Goal: Task Accomplishment & Management: Manage account settings

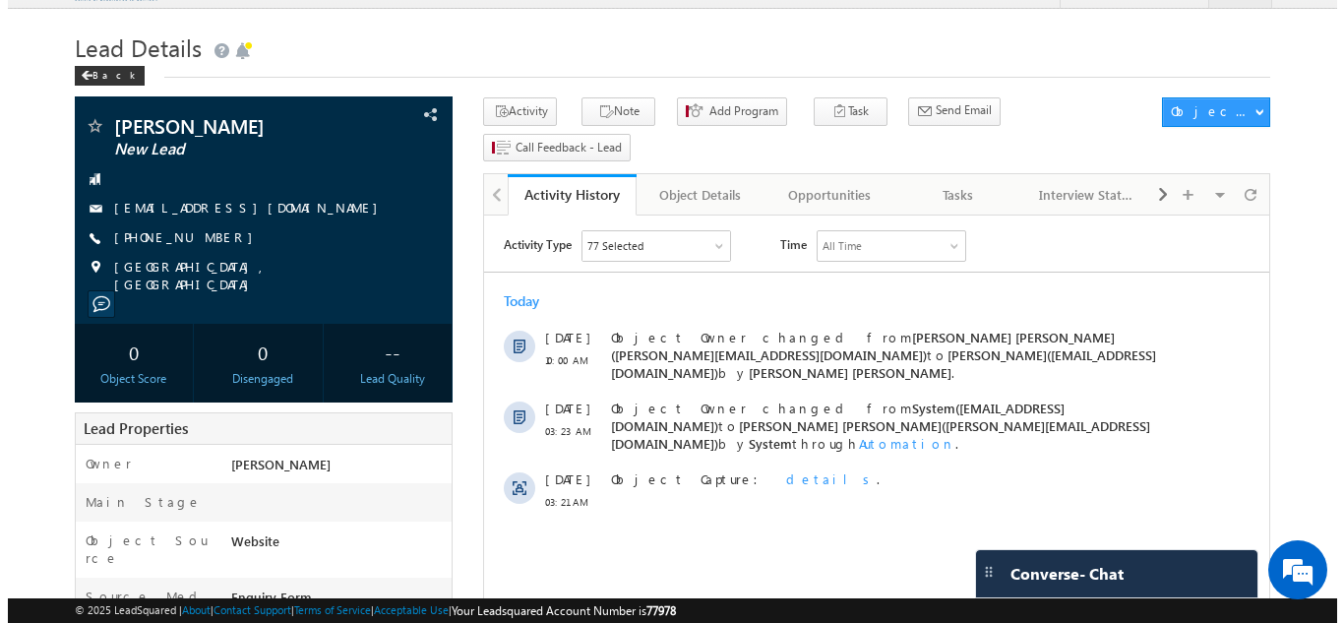
scroll to position [36, 0]
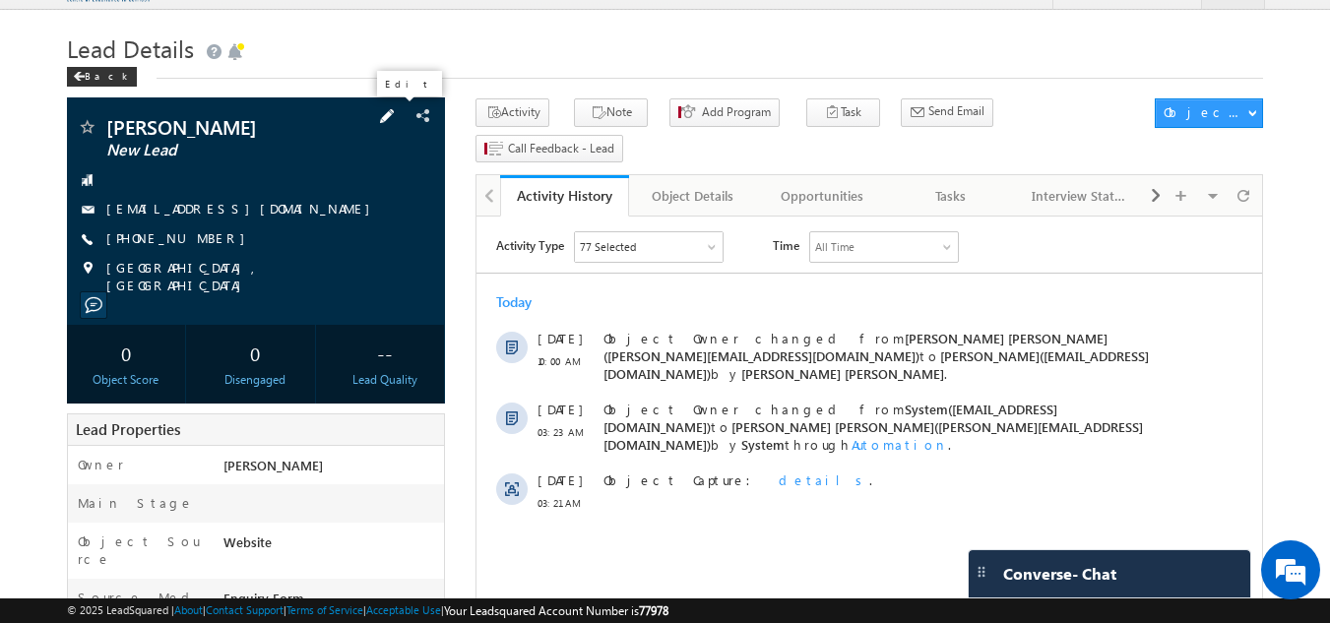
click at [395, 114] on span at bounding box center [387, 116] width 22 height 22
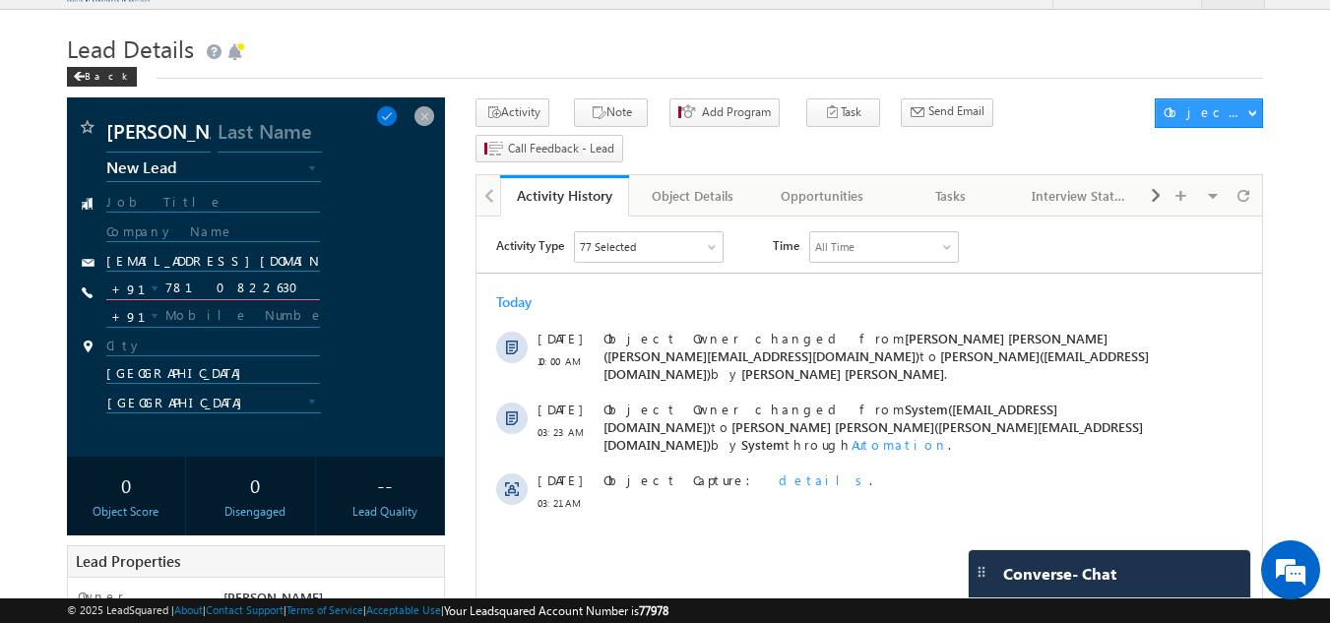
click at [224, 295] on input "7810822630" at bounding box center [213, 289] width 215 height 24
click at [421, 114] on span at bounding box center [424, 116] width 22 height 22
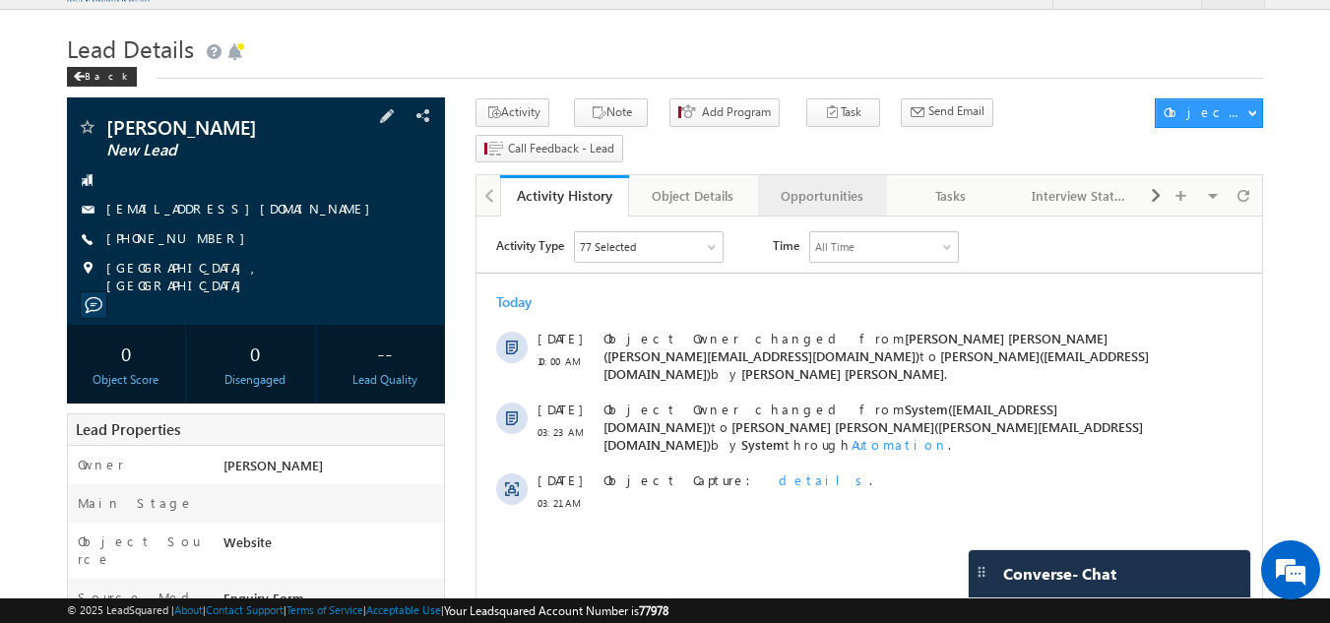
click at [835, 184] on div "Opportunities" at bounding box center [821, 196] width 95 height 24
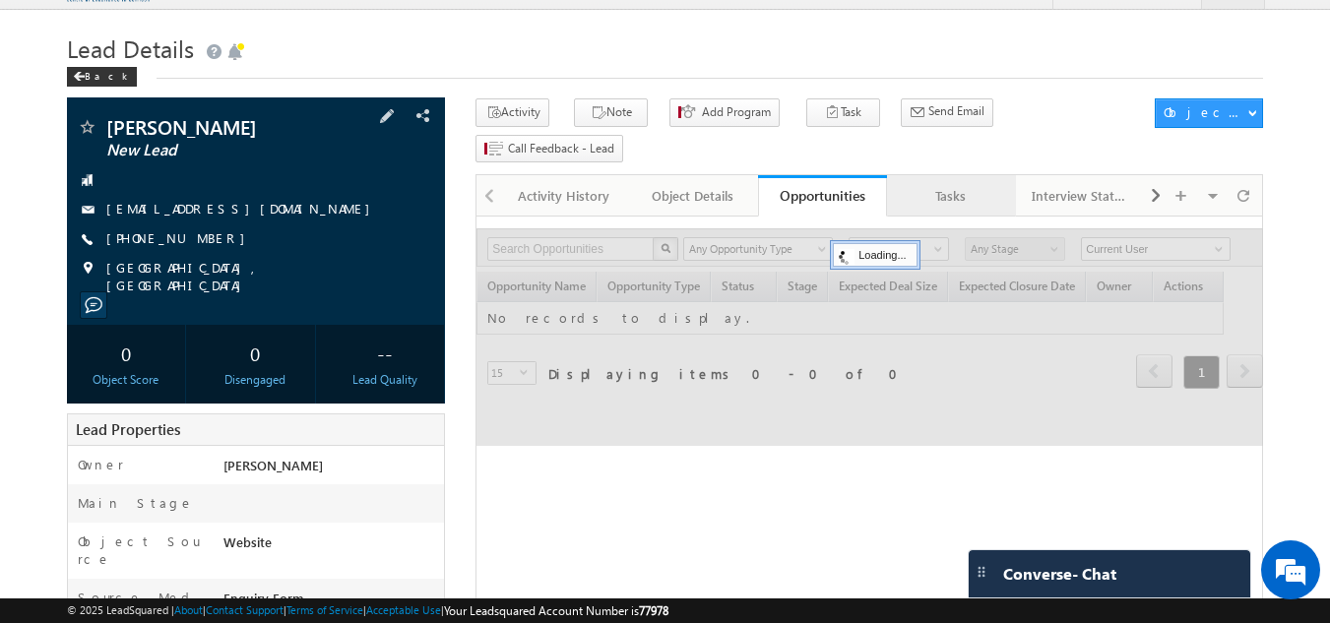
click at [926, 184] on div "Tasks" at bounding box center [950, 196] width 95 height 24
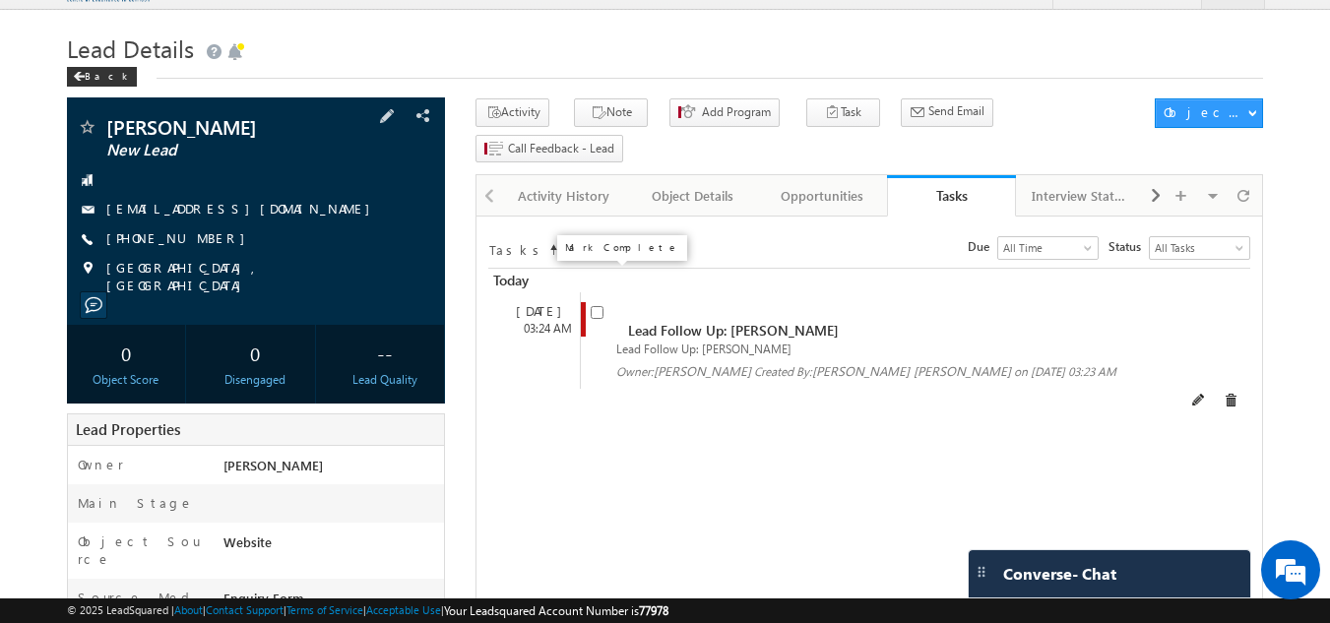
click at [595, 306] on input "checkbox" at bounding box center [597, 312] width 13 height 13
checkbox input "false"
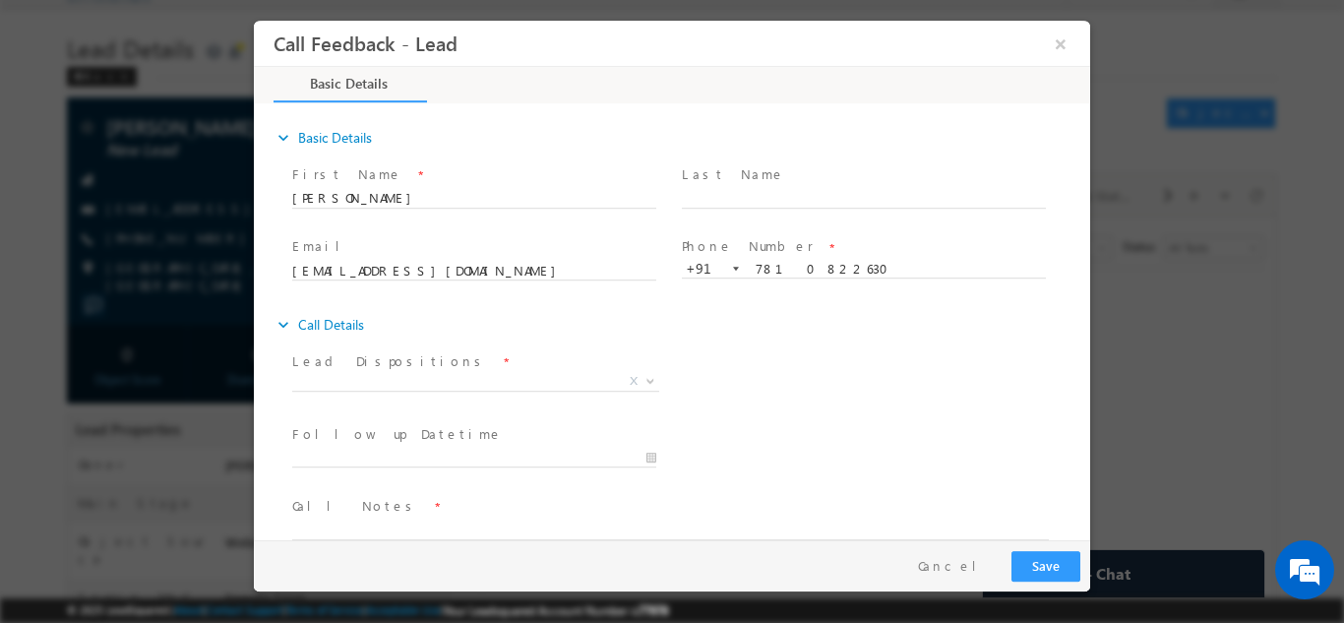
scroll to position [0, 0]
click at [405, 374] on span "X" at bounding box center [475, 381] width 367 height 20
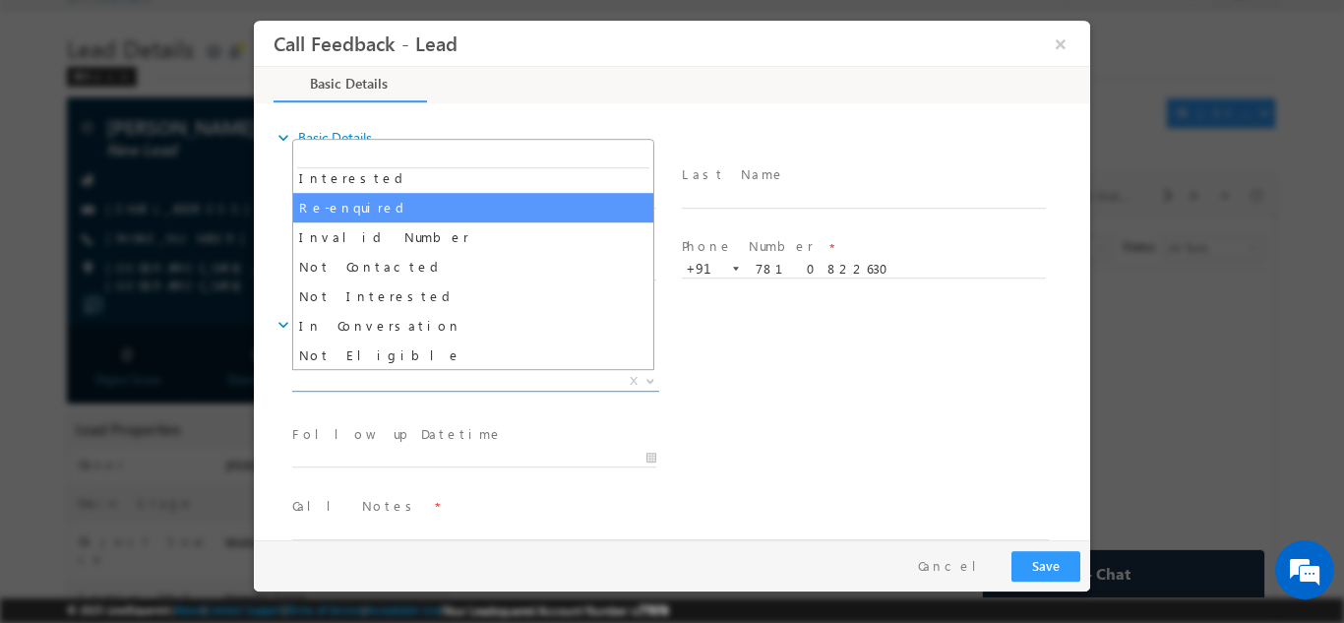
scroll to position [98, 0]
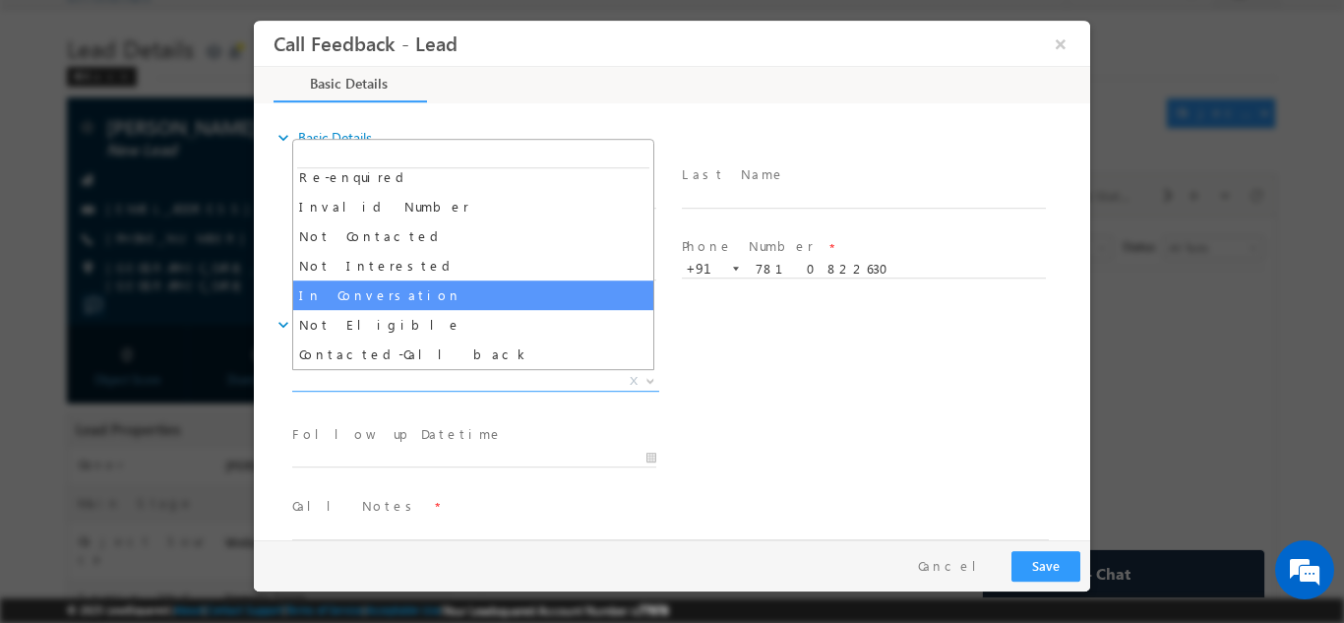
select select "In Conversation"
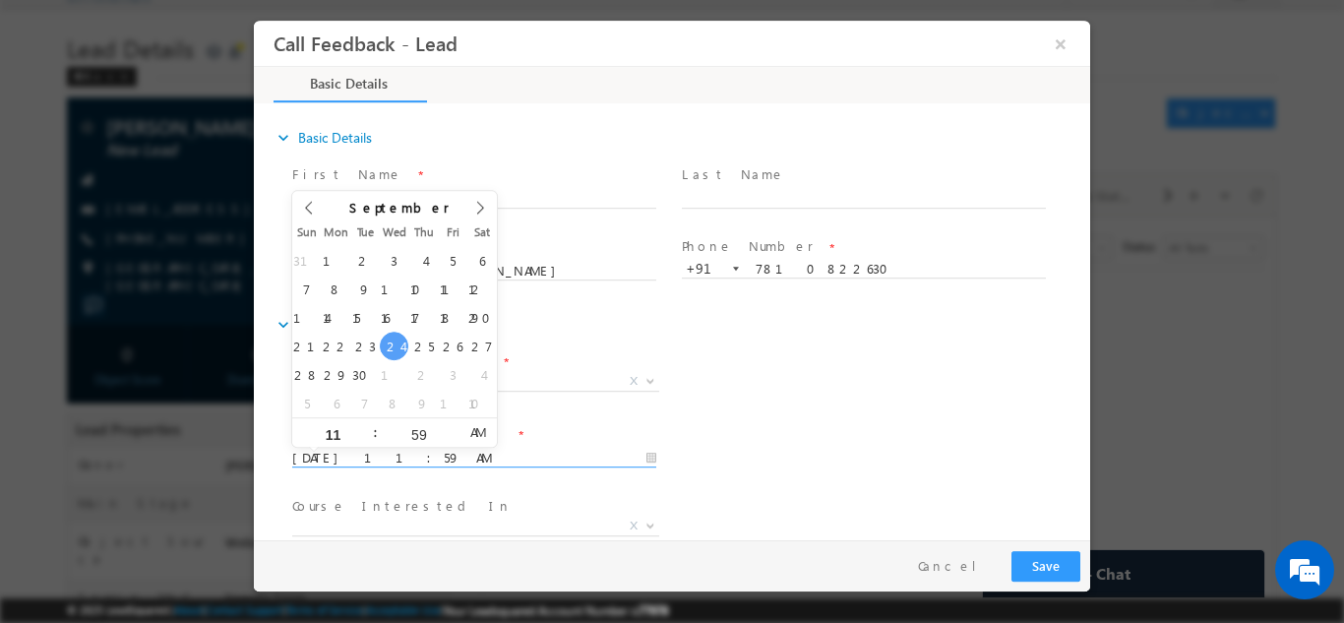
click at [412, 449] on input "24/09/2025 11:59 AM" at bounding box center [474, 458] width 364 height 20
type input "25/09/2025 11:59 AM"
click at [788, 439] on div "Follow up Datetime * 25/09/2025 11:59 AM Program Type * Long Term Short Term X" at bounding box center [689, 455] width 802 height 73
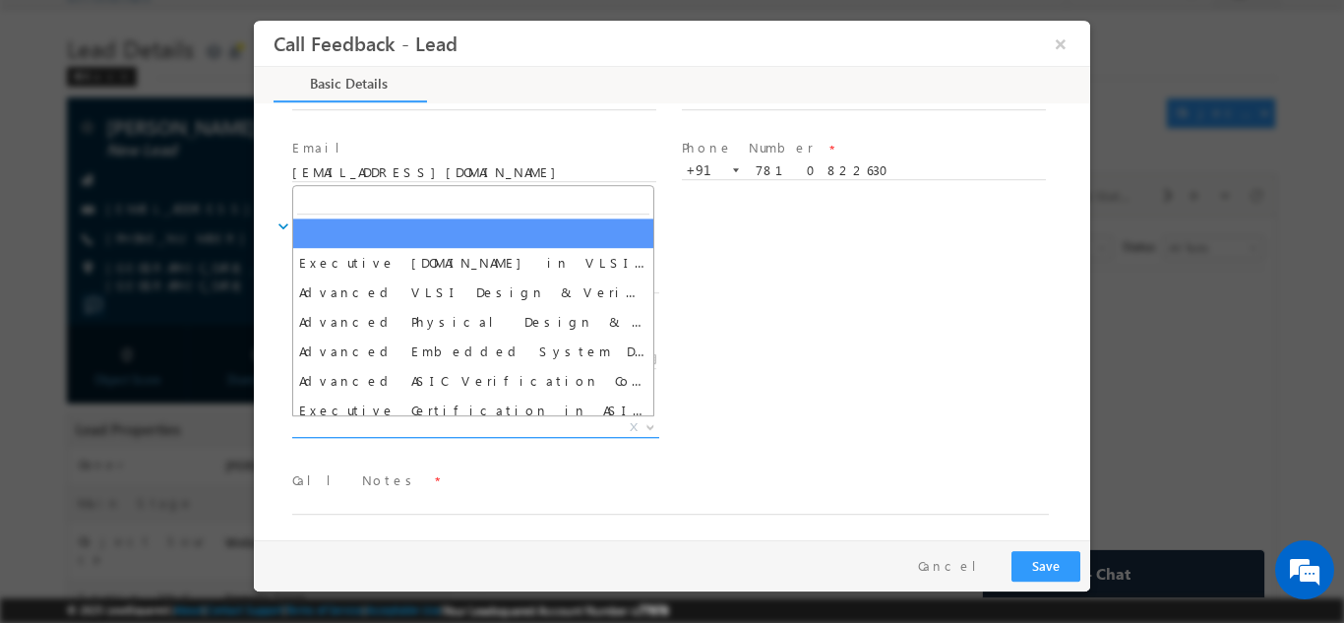
click at [418, 426] on span "X" at bounding box center [475, 427] width 367 height 20
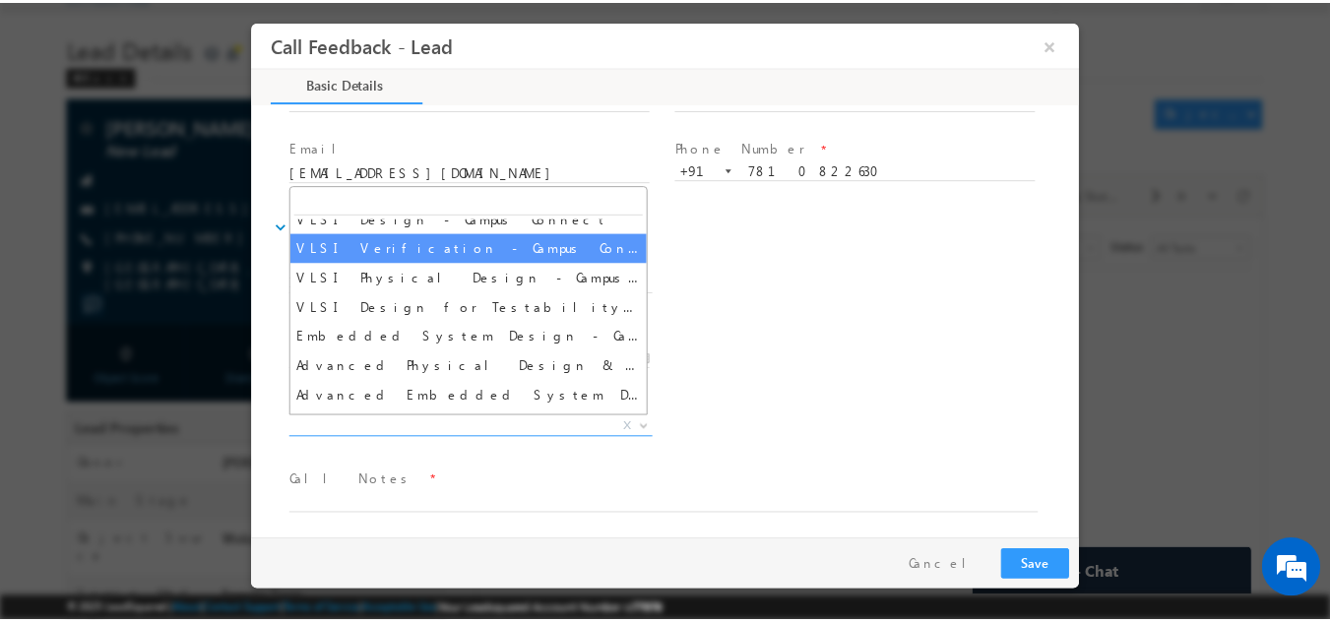
scroll to position [1457, 0]
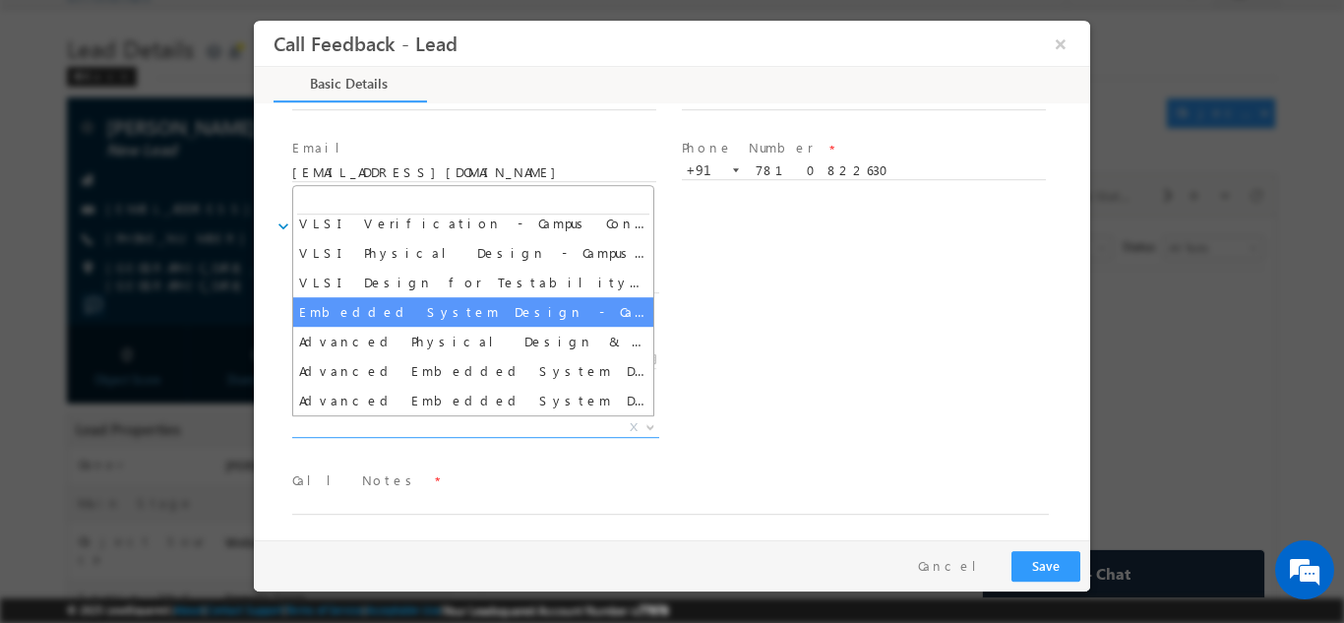
click at [943, 338] on div "Follow up Datetime * 25/09/2025 11:59 AM Program Type * Long Term Short Term X" at bounding box center [689, 357] width 802 height 73
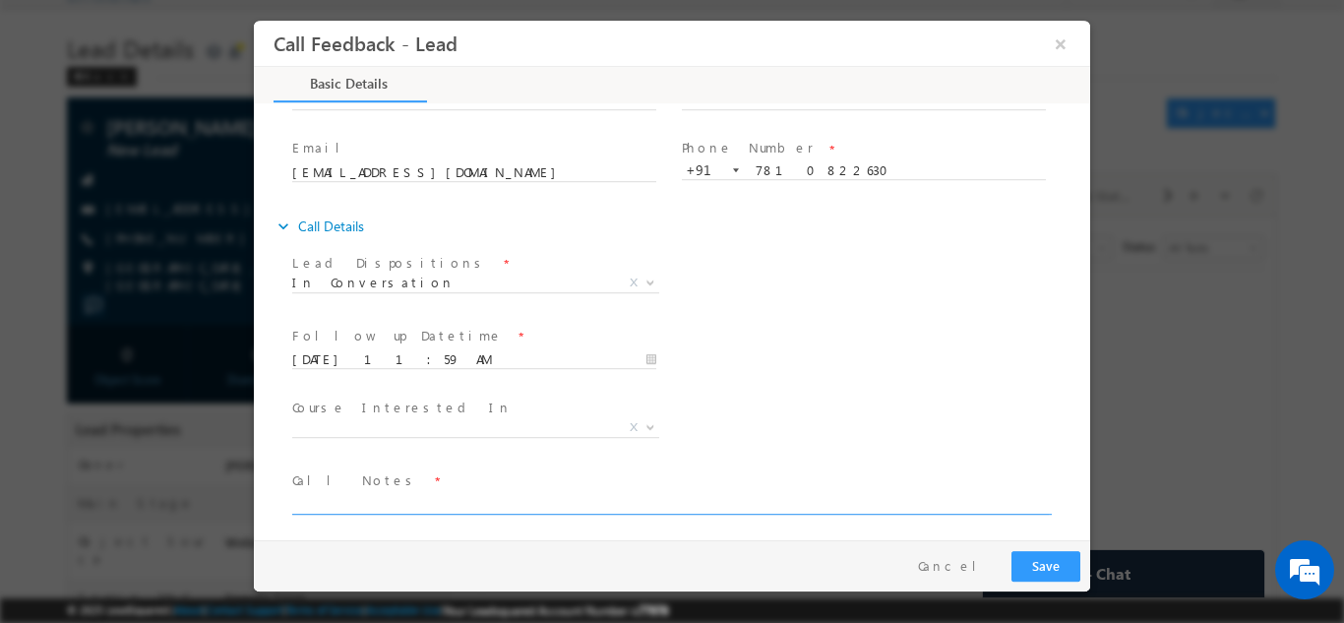
click at [424, 503] on textarea at bounding box center [670, 502] width 757 height 23
type textarea "2nd year cx, will check details and speak to parents. Call back."
click at [1056, 563] on button "Save" at bounding box center [1046, 565] width 69 height 31
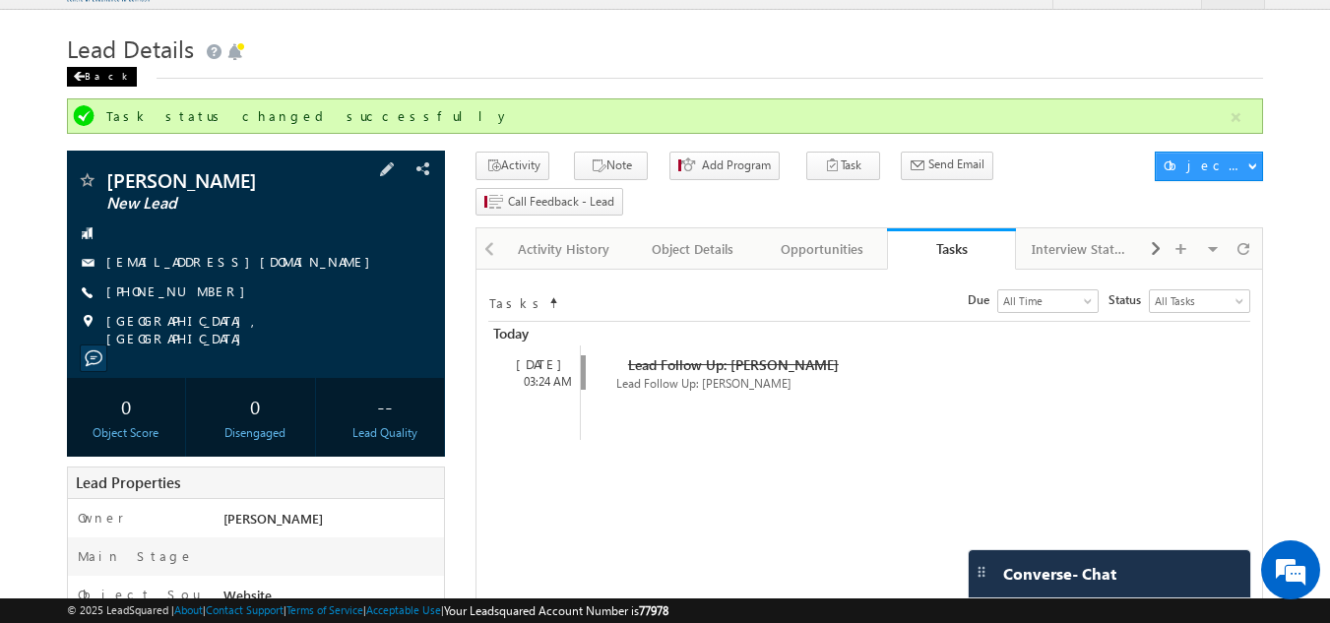
click at [76, 82] on span at bounding box center [79, 77] width 12 height 10
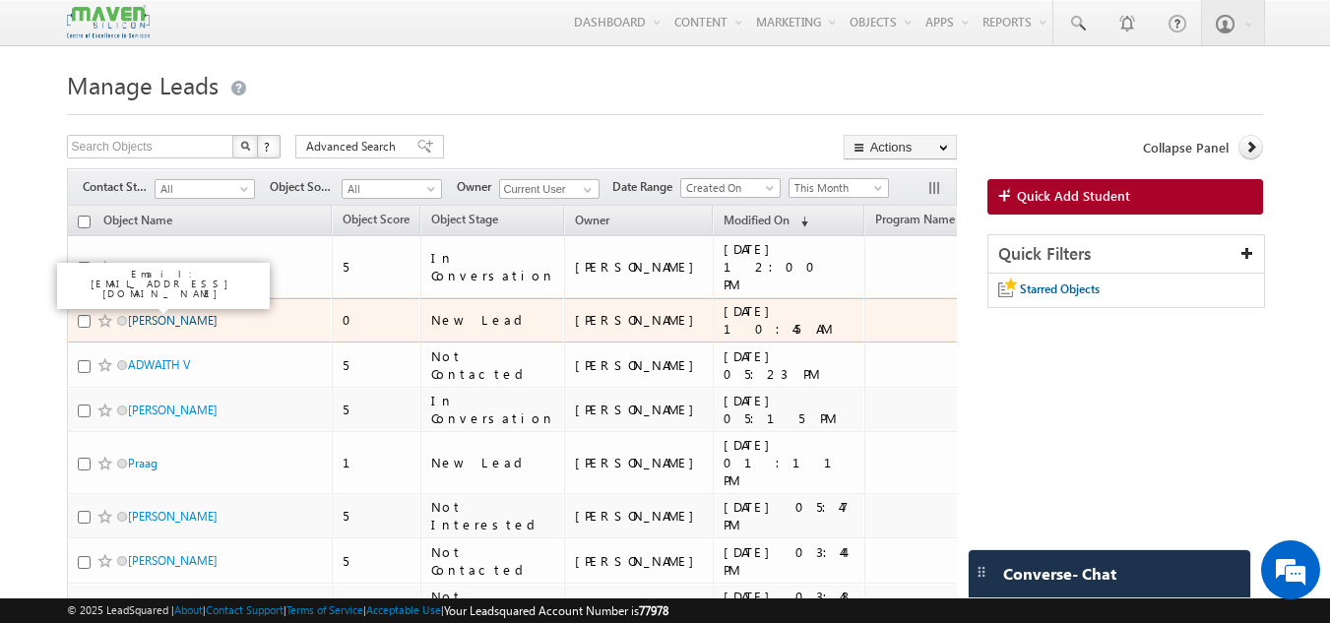
click at [140, 313] on link "[PERSON_NAME]" at bounding box center [173, 320] width 90 height 15
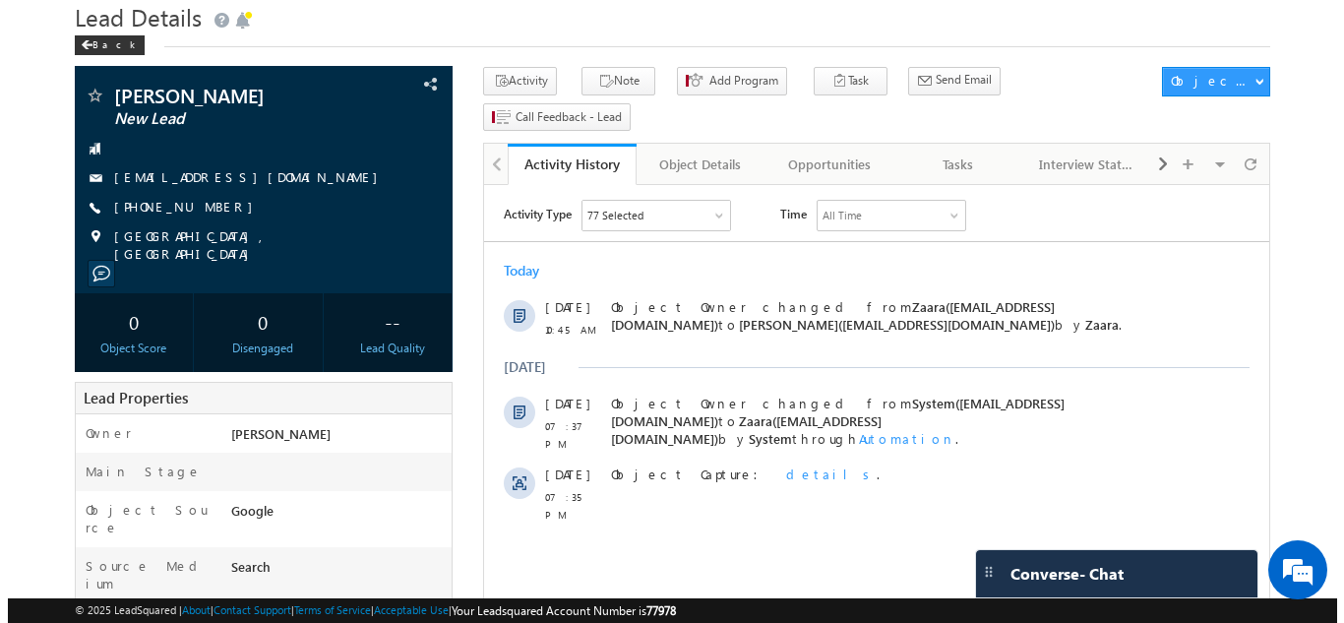
scroll to position [67, 0]
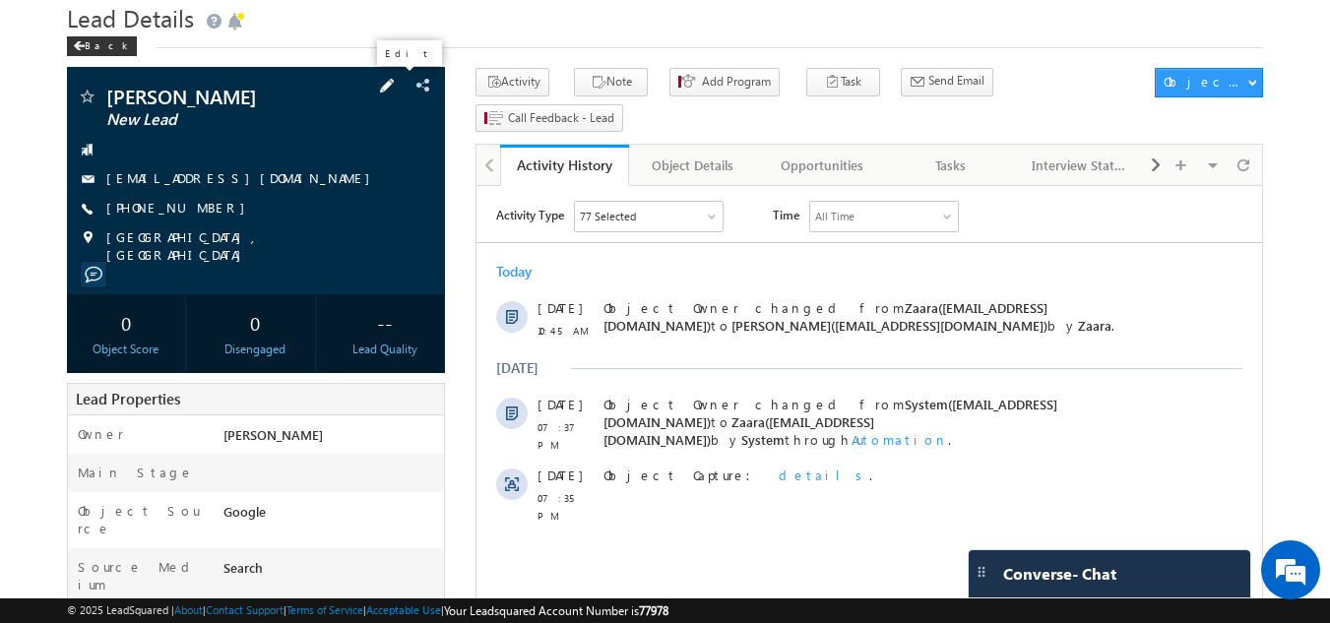
click at [398, 87] on span at bounding box center [387, 86] width 22 height 22
click at [216, 201] on div "[PHONE_NUMBER]" at bounding box center [256, 209] width 359 height 20
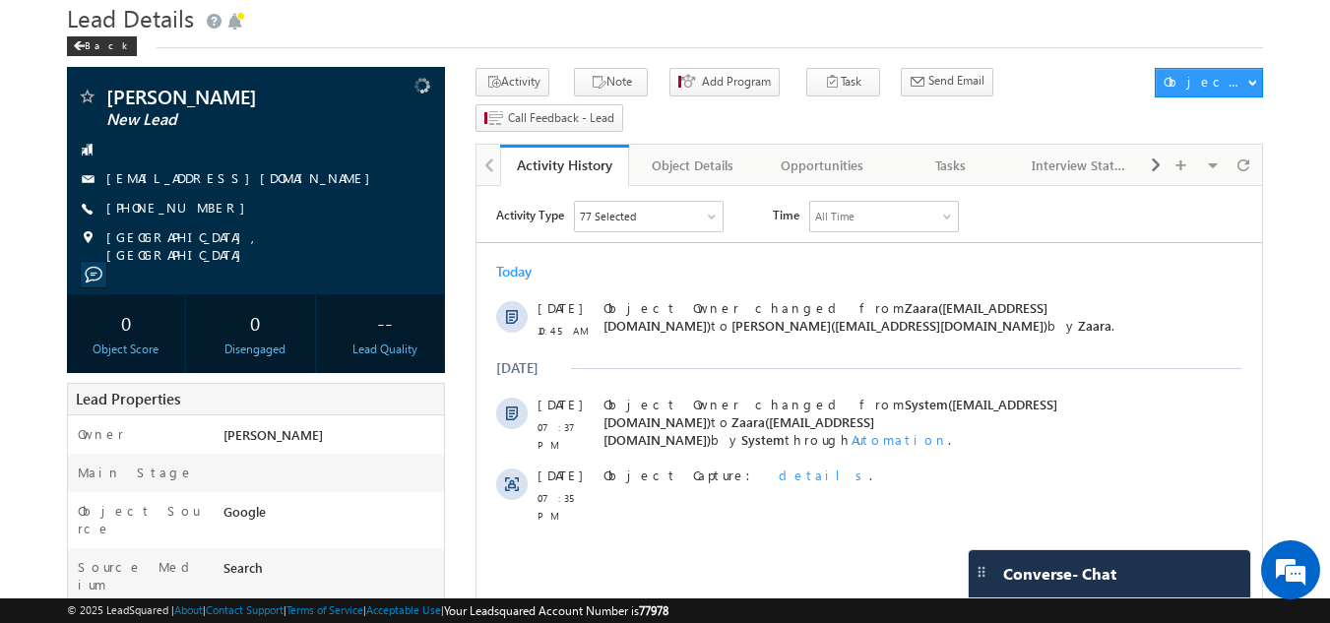
click at [216, 201] on div "[PHONE_NUMBER]" at bounding box center [256, 209] width 359 height 20
click at [199, 218] on span "[PHONE_NUMBER]" at bounding box center [180, 209] width 149 height 20
click at [199, 216] on span "[PHONE_NUMBER]" at bounding box center [180, 209] width 149 height 20
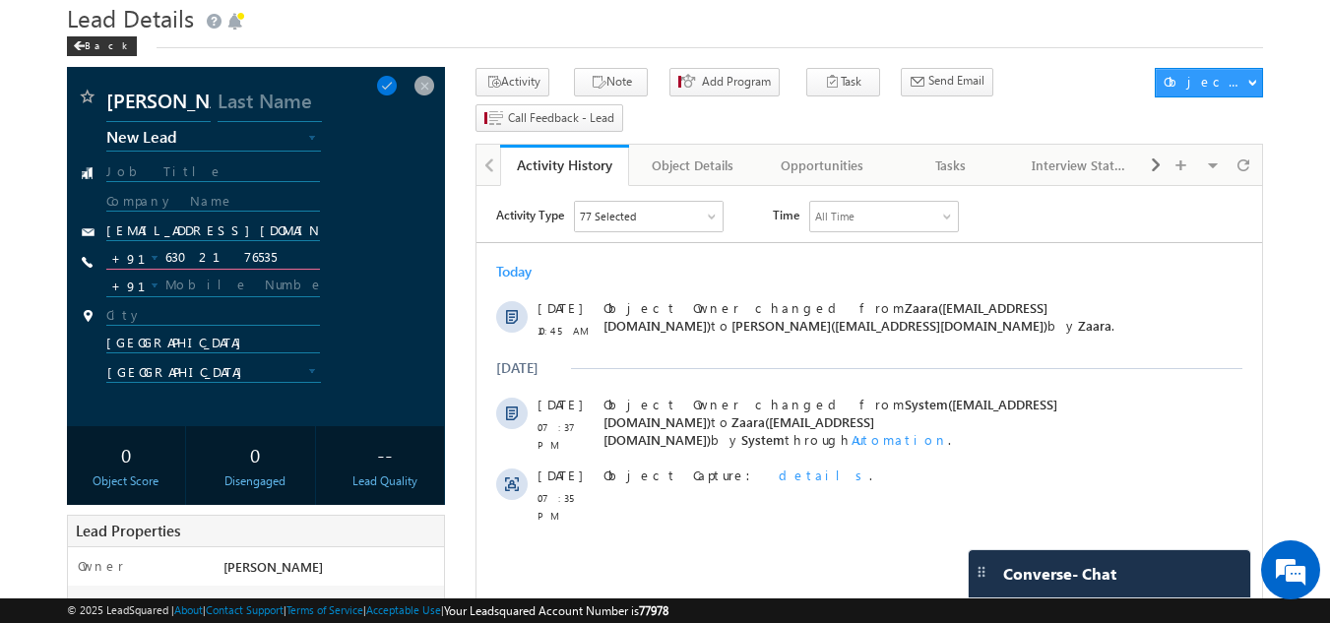
click at [229, 250] on input "6302176535" at bounding box center [213, 258] width 215 height 24
click at [422, 87] on span at bounding box center [424, 86] width 22 height 22
click at [789, 349] on div "Today 24 Sep 10:45 AM Object Owner changed from Zaara(lsq2@maven-silicon.com) t…" at bounding box center [868, 389] width 785 height 272
click at [925, 154] on div "Tasks" at bounding box center [950, 166] width 95 height 24
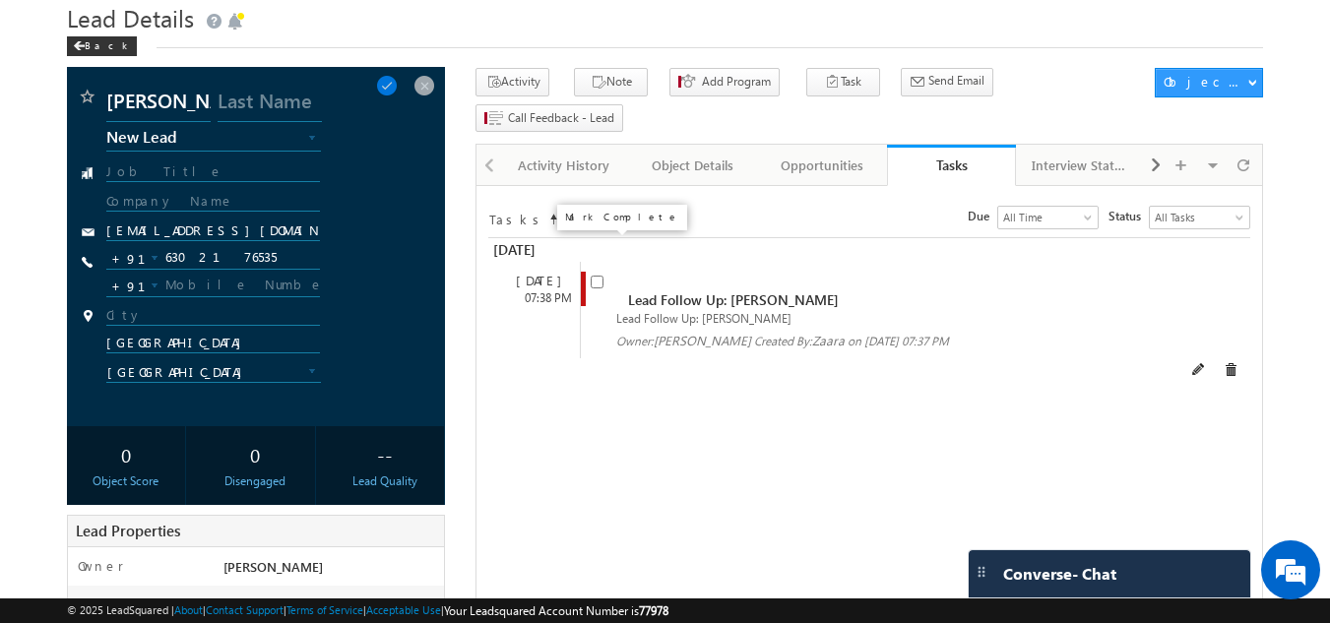
click at [598, 276] on input "checkbox" at bounding box center [597, 282] width 13 height 13
checkbox input "false"
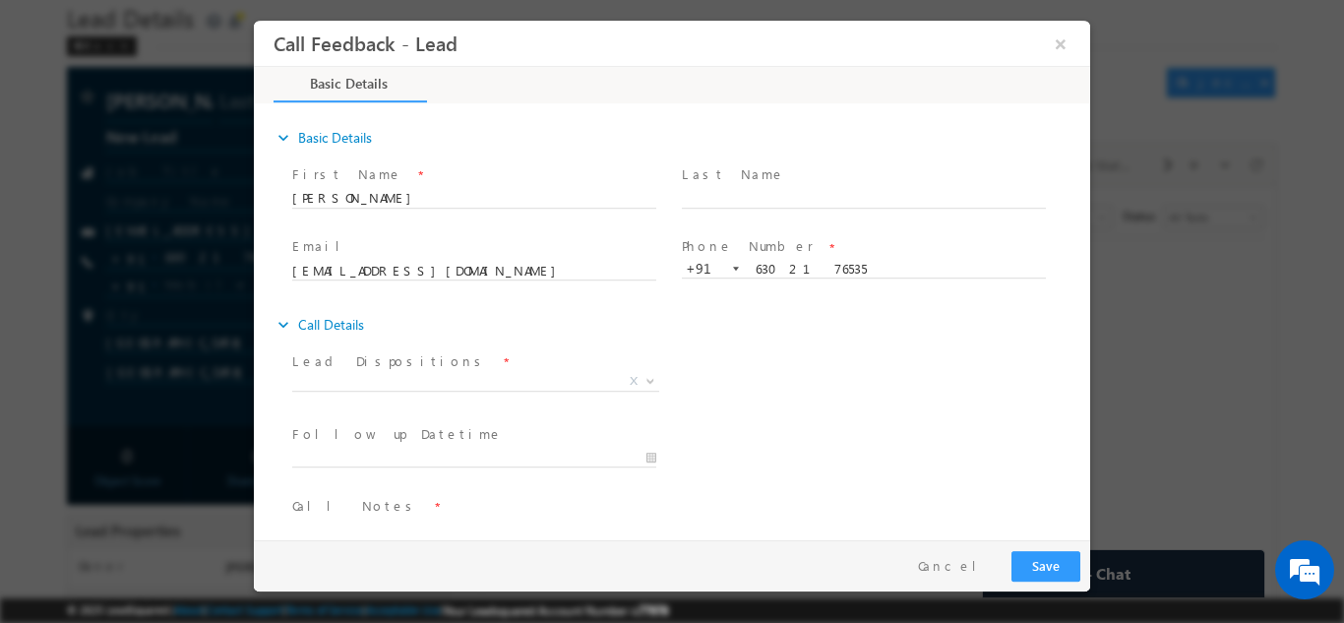
scroll to position [0, 0]
click at [492, 375] on span "X" at bounding box center [475, 381] width 367 height 20
click at [934, 475] on div "Follow up Datetime * Program Type * Long Term Short Term X" at bounding box center [689, 455] width 802 height 73
click at [386, 382] on span "X" at bounding box center [475, 381] width 367 height 20
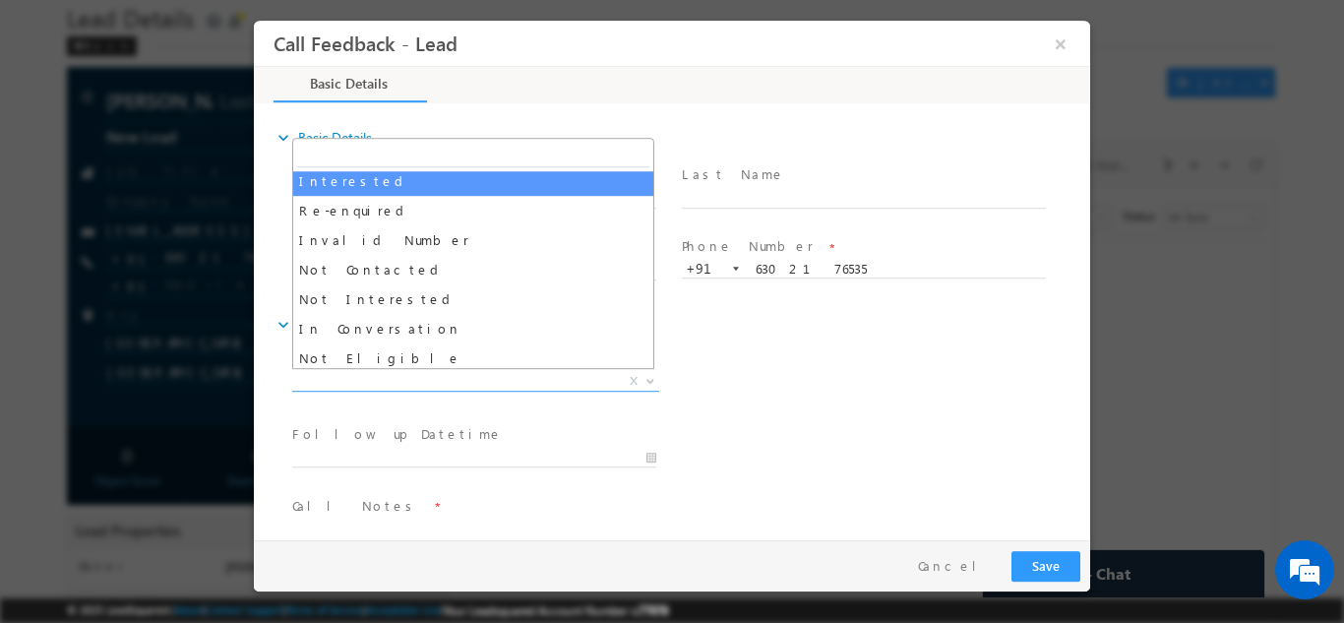
scroll to position [98, 0]
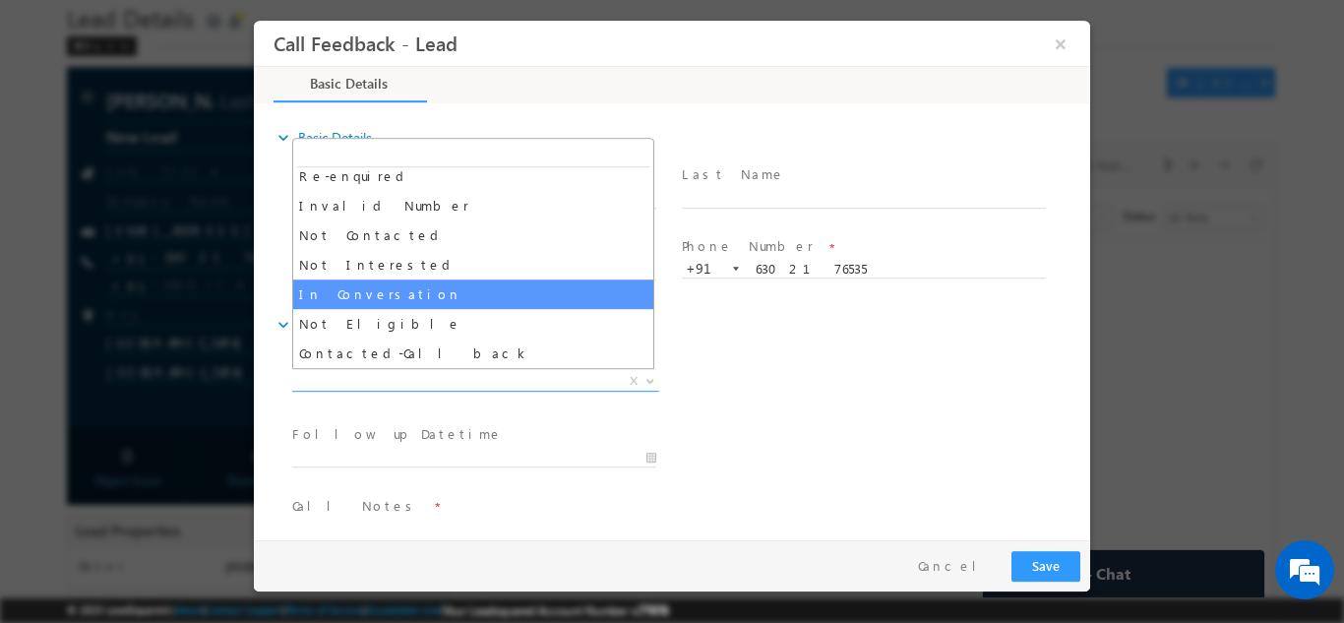
select select "In Conversation"
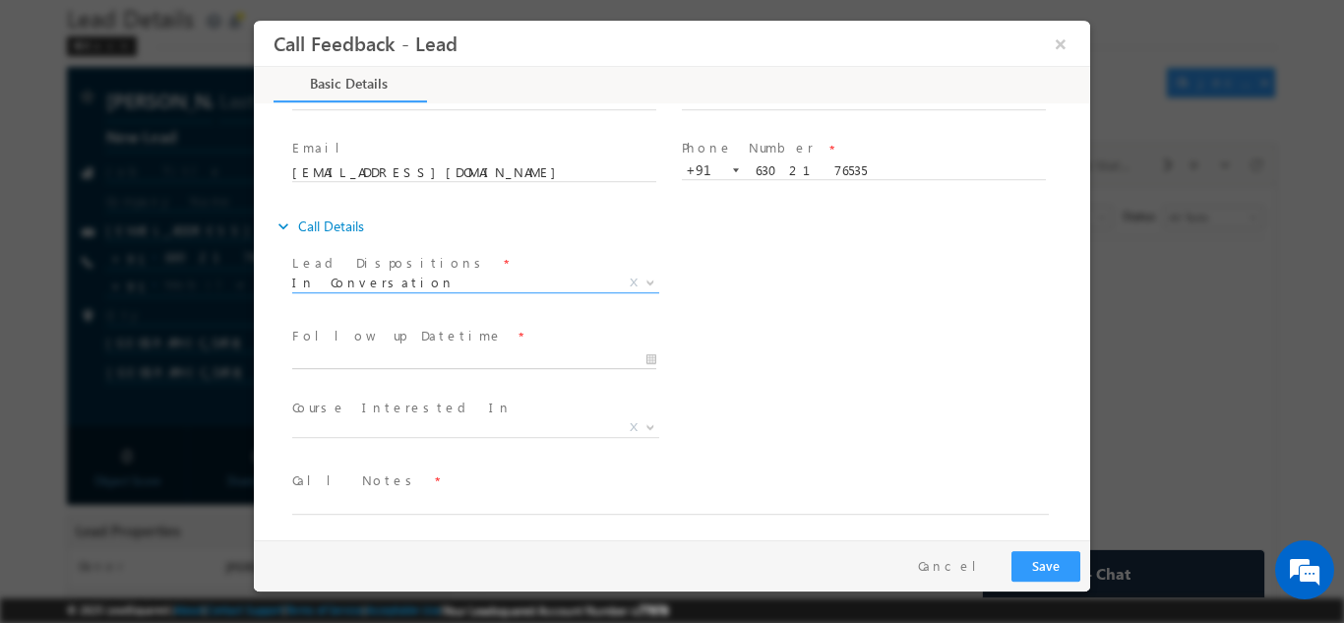
type input "24/09/2025 12:19 PM"
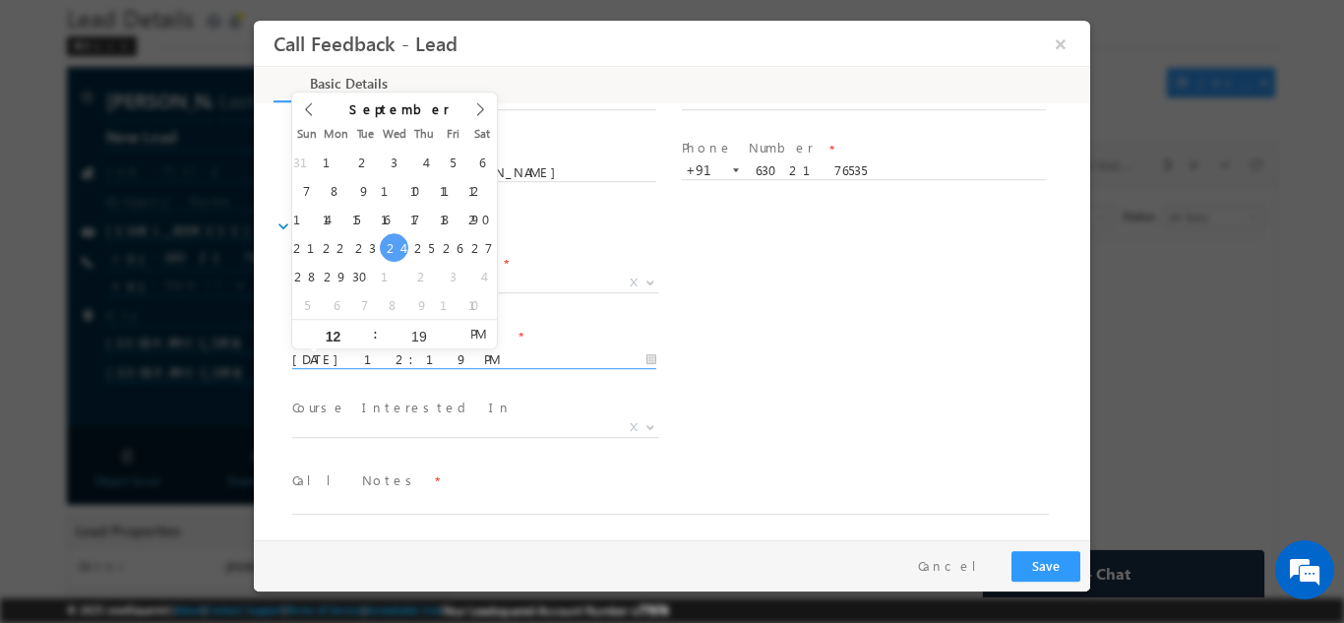
click at [362, 360] on input "24/09/2025 12:19 PM" at bounding box center [474, 359] width 364 height 20
click at [871, 311] on div "Lead Dispositions * Prospect Interested Re-enquired Invalid Number Not Contacte…" at bounding box center [689, 284] width 802 height 73
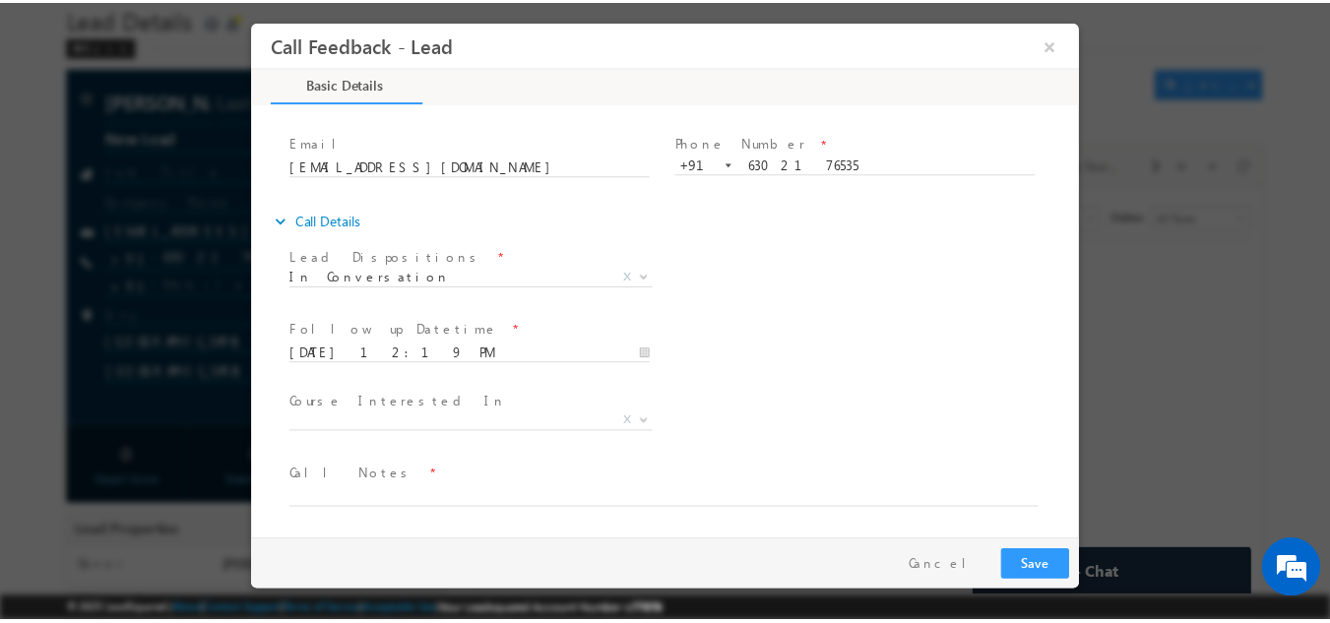
scroll to position [105, 0]
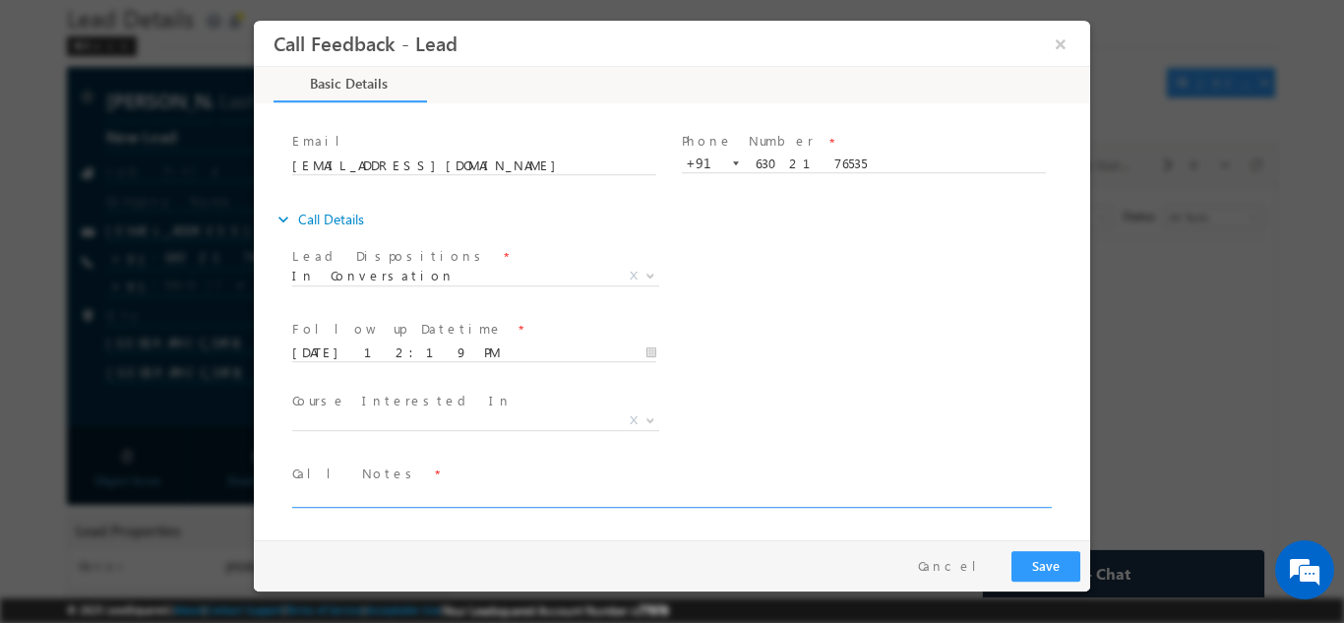
click at [351, 502] on textarea at bounding box center [670, 495] width 757 height 23
type textarea "25 pass out, sent details, will talk to parents and then reply back."
click at [1068, 568] on button "Save" at bounding box center [1046, 565] width 69 height 31
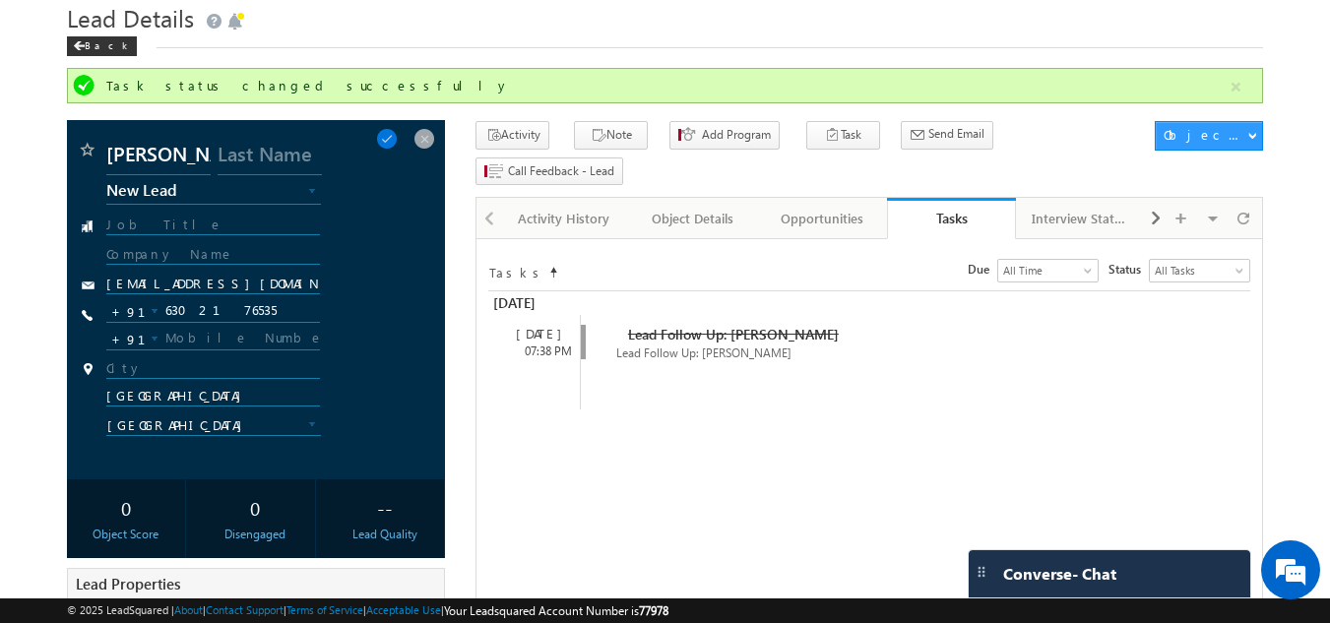
click at [420, 127] on div "Akhil New Lead Interested In Conversation Others Prospect Future Prospect Re-en…" at bounding box center [256, 299] width 379 height 359
click at [429, 135] on span at bounding box center [424, 139] width 22 height 22
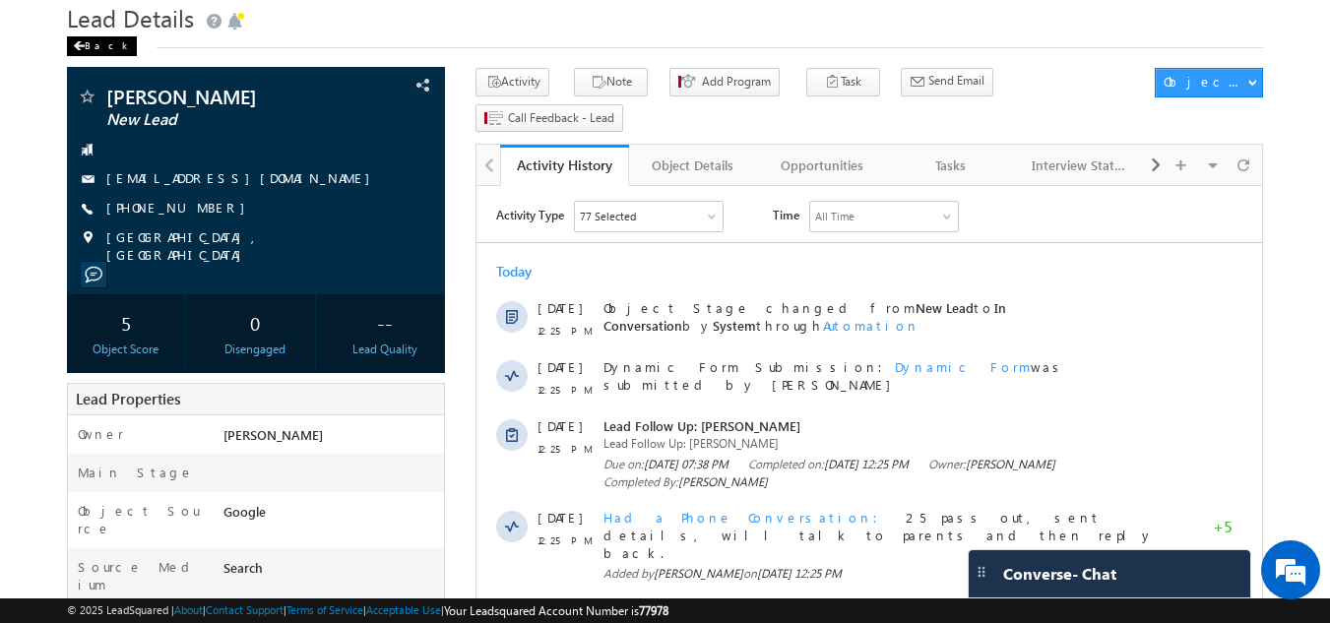
click at [91, 48] on div "Back" at bounding box center [102, 46] width 70 height 20
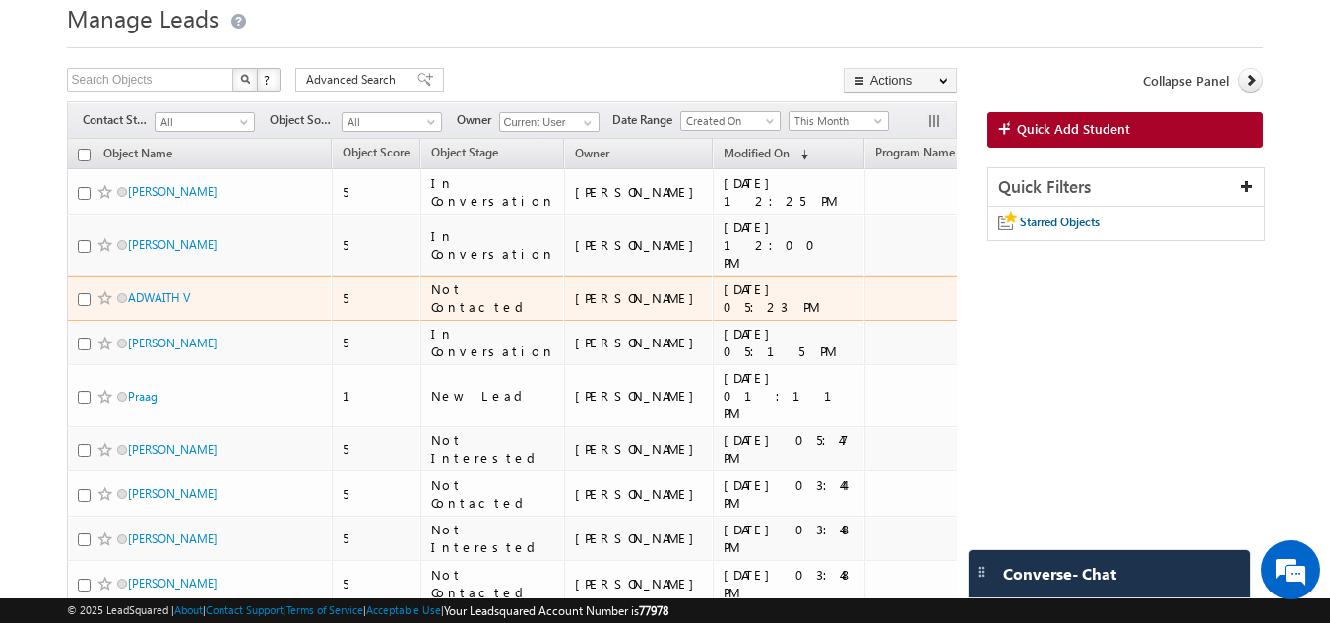
scroll to position [98, 0]
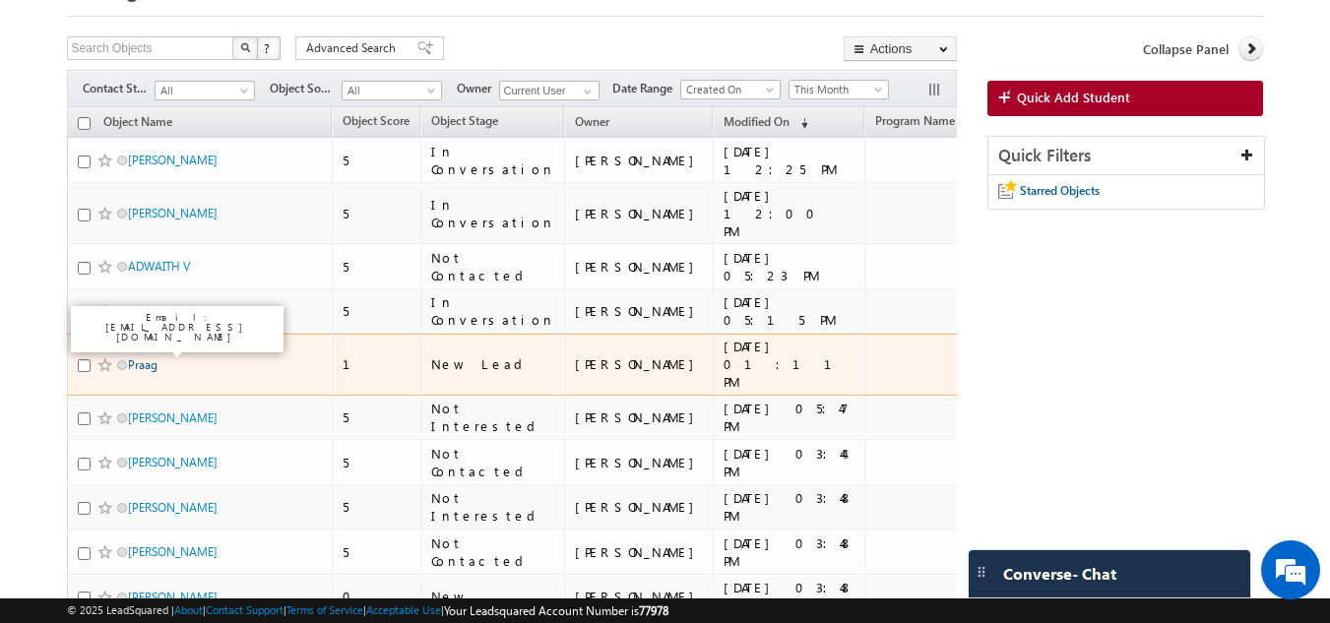
click at [141, 357] on link "Praag" at bounding box center [143, 364] width 30 height 15
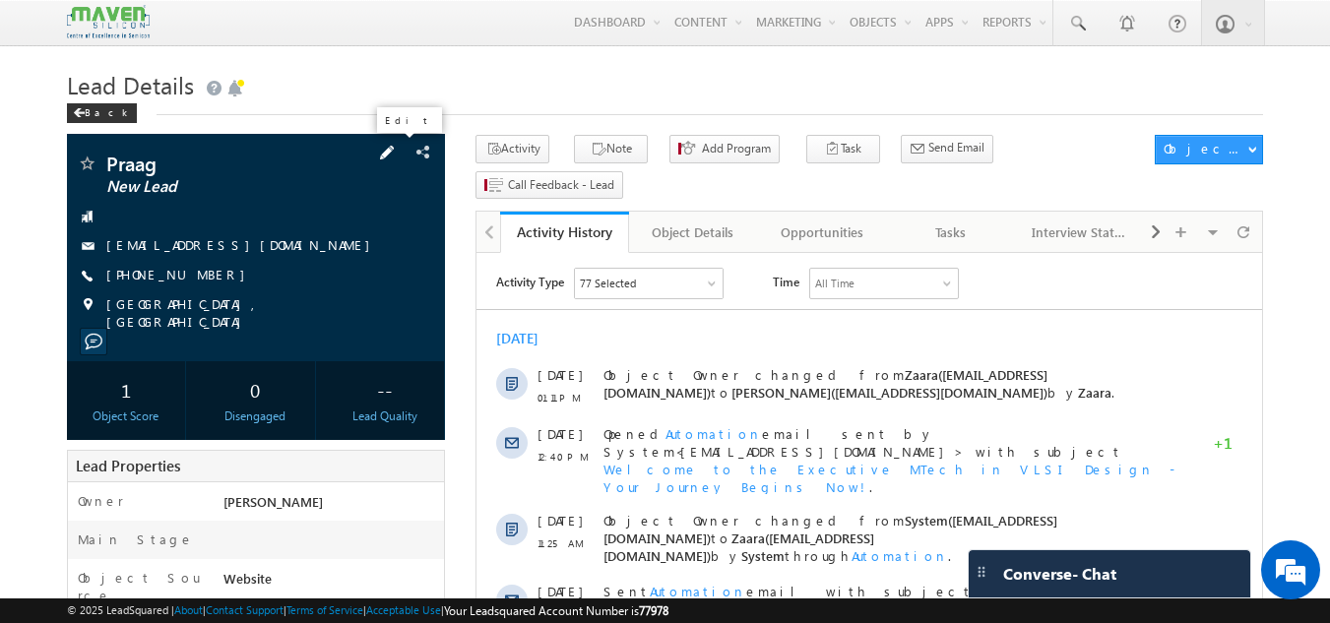
click at [391, 156] on span at bounding box center [387, 153] width 22 height 22
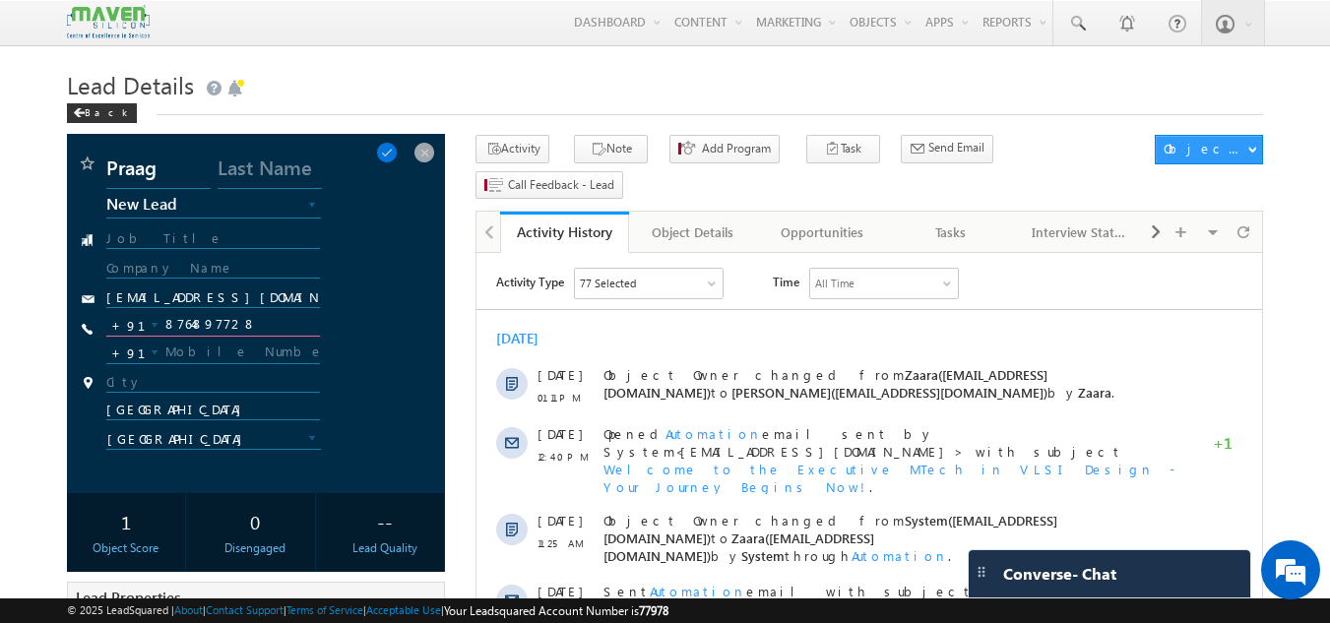
click at [208, 330] on input "8764897728" at bounding box center [213, 325] width 215 height 24
click at [202, 320] on input "8764897728" at bounding box center [258, 325] width 305 height 24
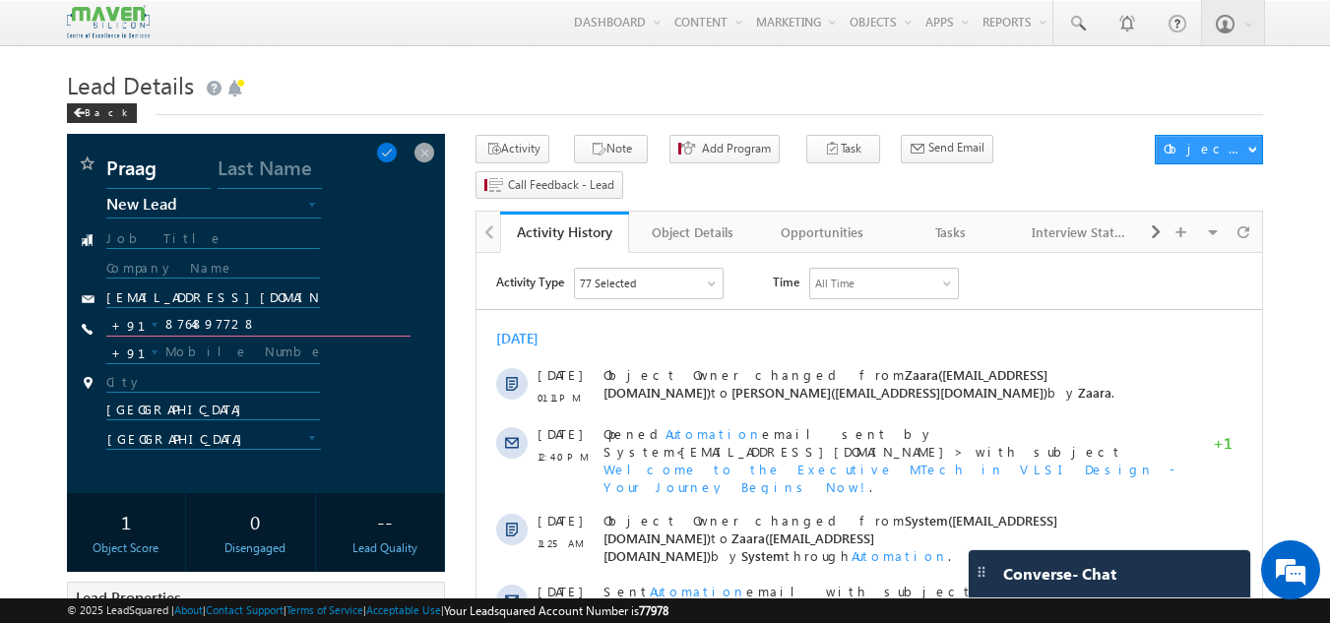
click at [202, 320] on input "8764897728" at bounding box center [258, 325] width 305 height 24
click at [428, 156] on span at bounding box center [424, 153] width 22 height 22
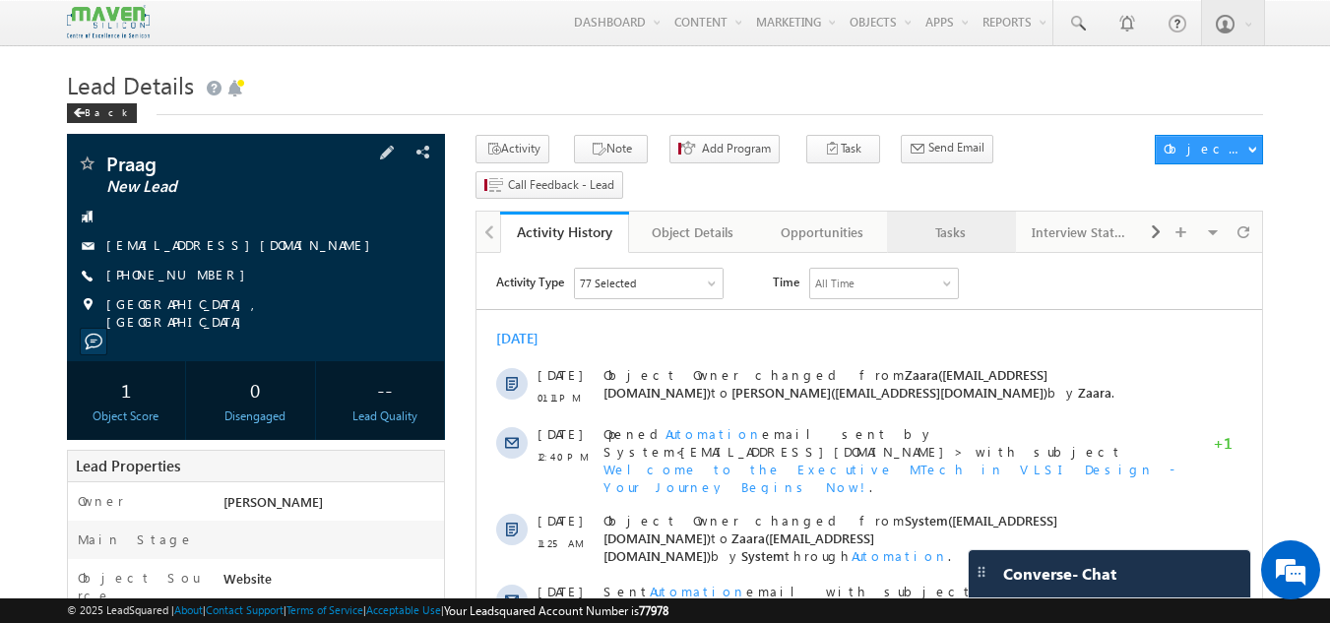
click at [932, 212] on link "Tasks" at bounding box center [951, 232] width 129 height 41
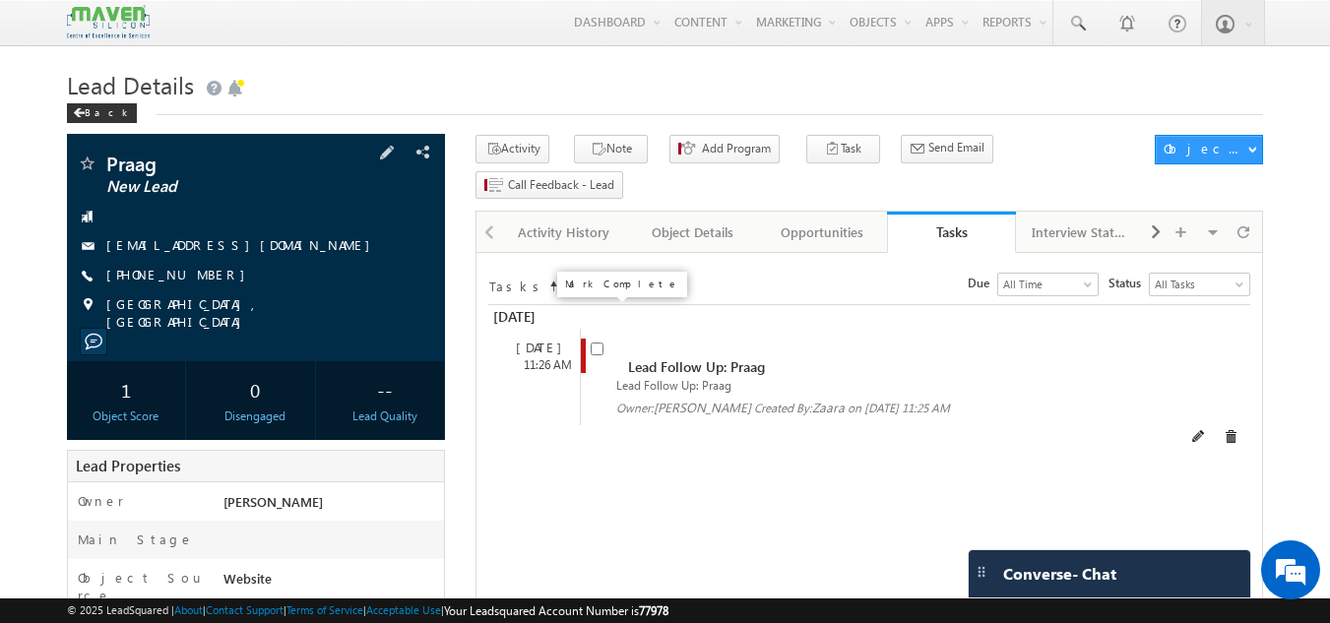
click at [600, 343] on input "checkbox" at bounding box center [597, 349] width 13 height 13
checkbox input "false"
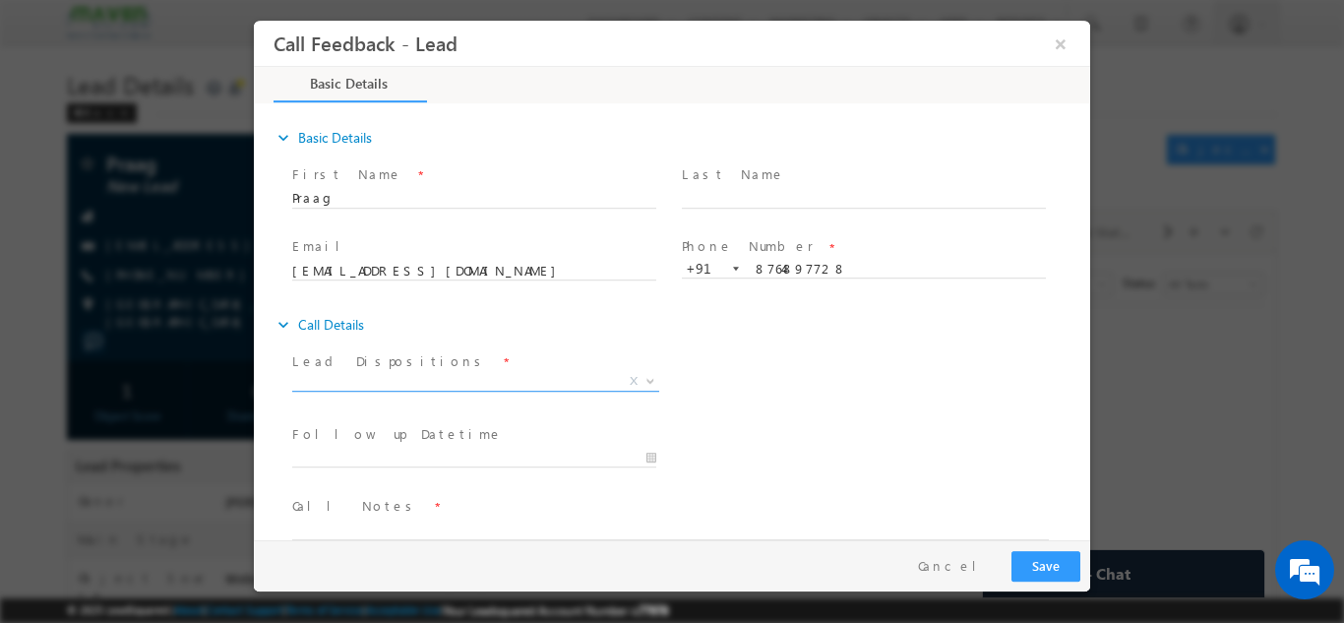
click at [351, 386] on span "X" at bounding box center [475, 381] width 367 height 20
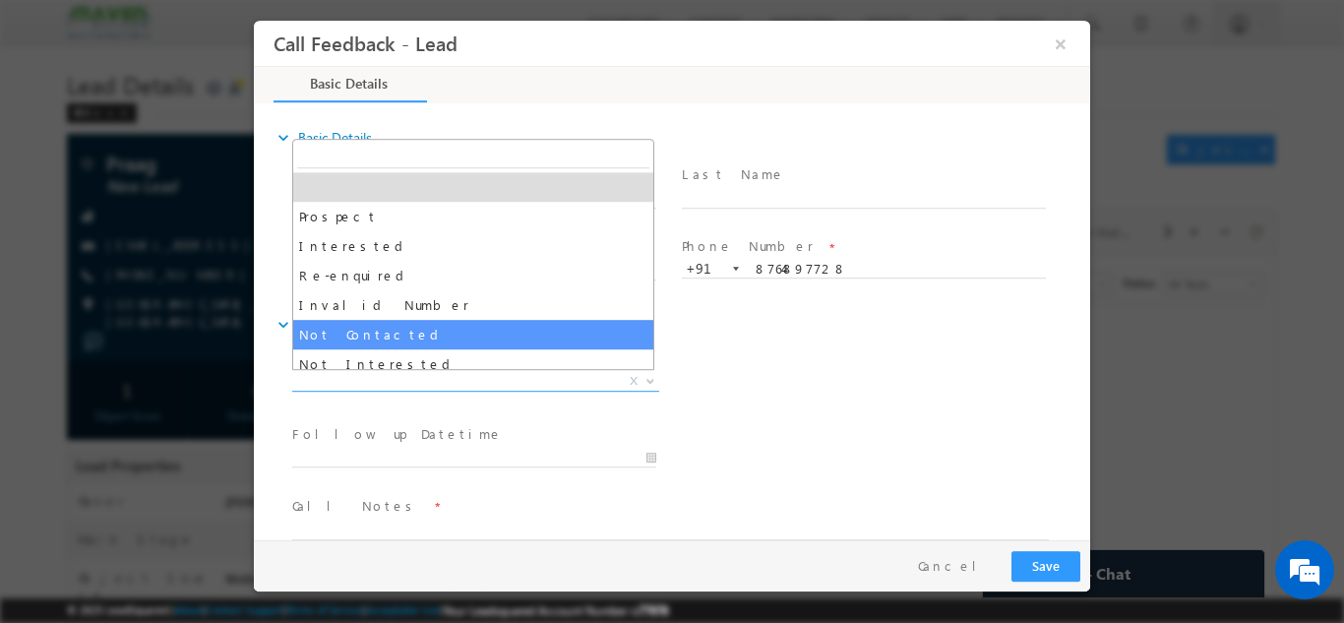
select select "Not Contacted"
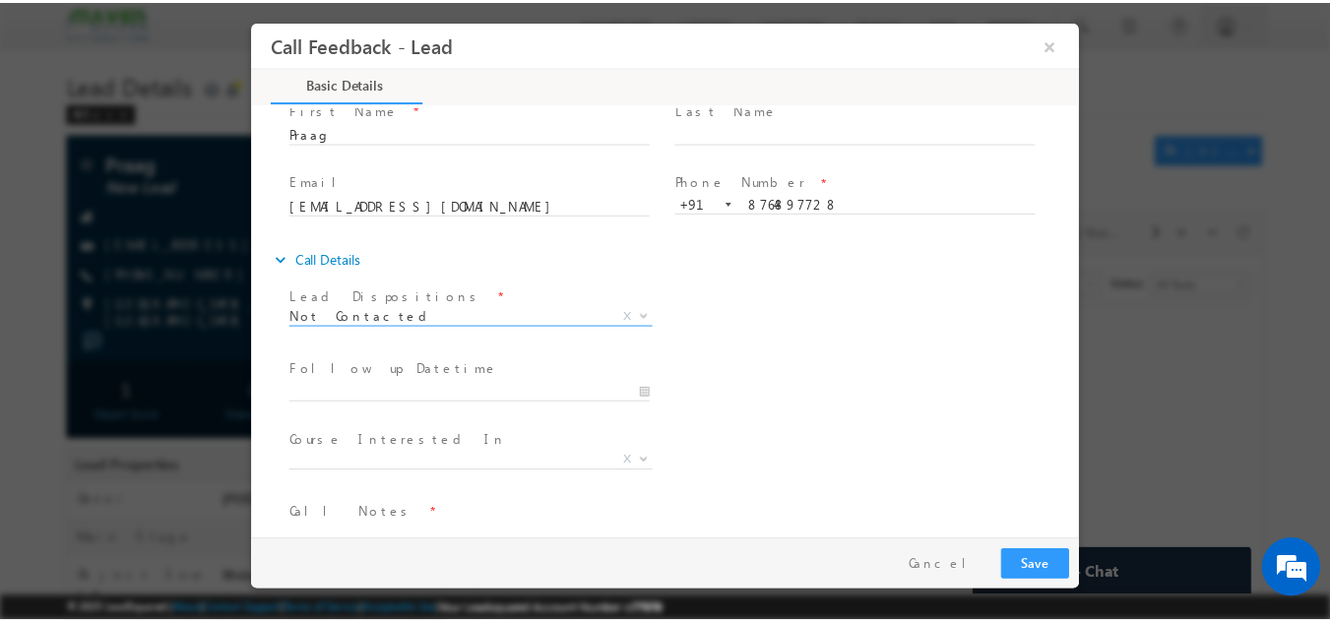
scroll to position [98, 0]
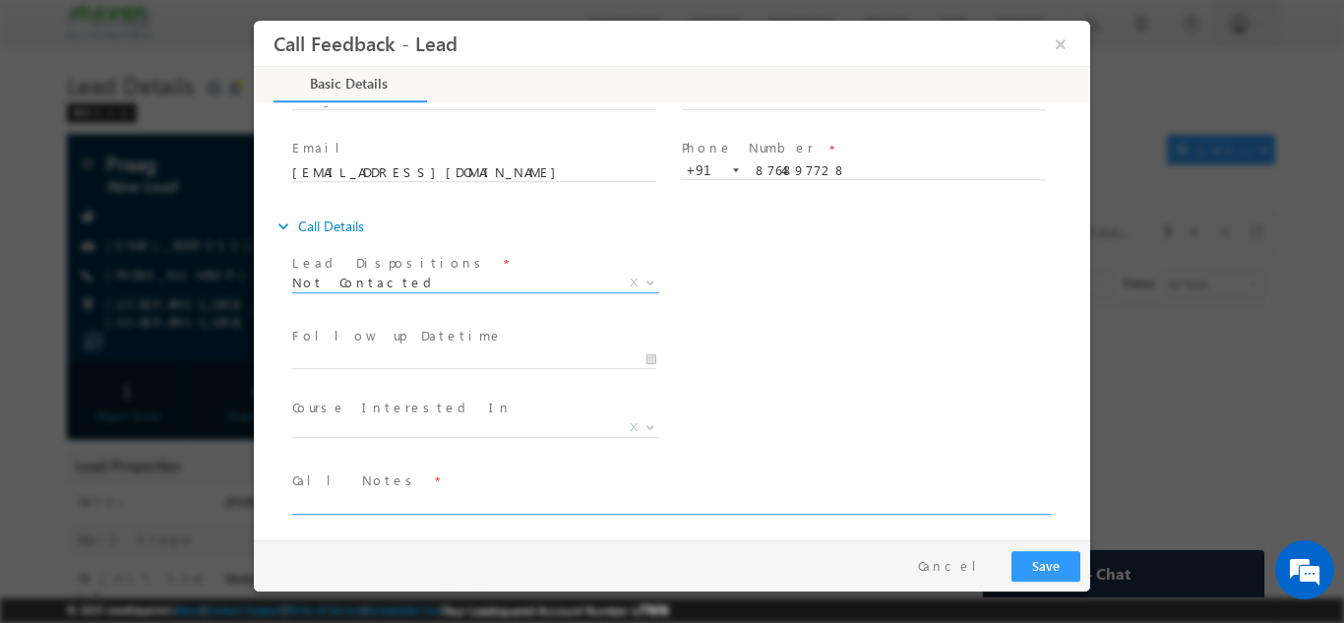
click at [333, 502] on textarea at bounding box center [670, 502] width 757 height 23
type textarea "Phone no. not in use, wp sent."
click at [1064, 546] on div "Pay & Save Save Cancel" at bounding box center [677, 564] width 846 height 51
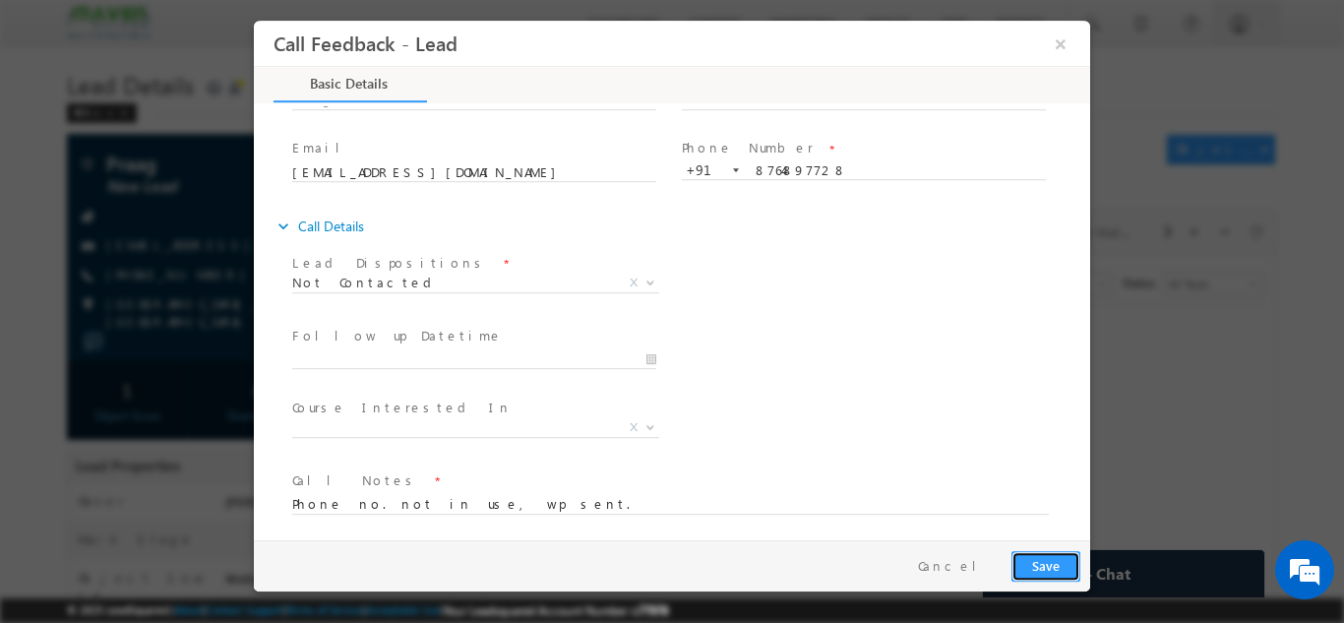
click at [1065, 563] on button "Save" at bounding box center [1046, 565] width 69 height 31
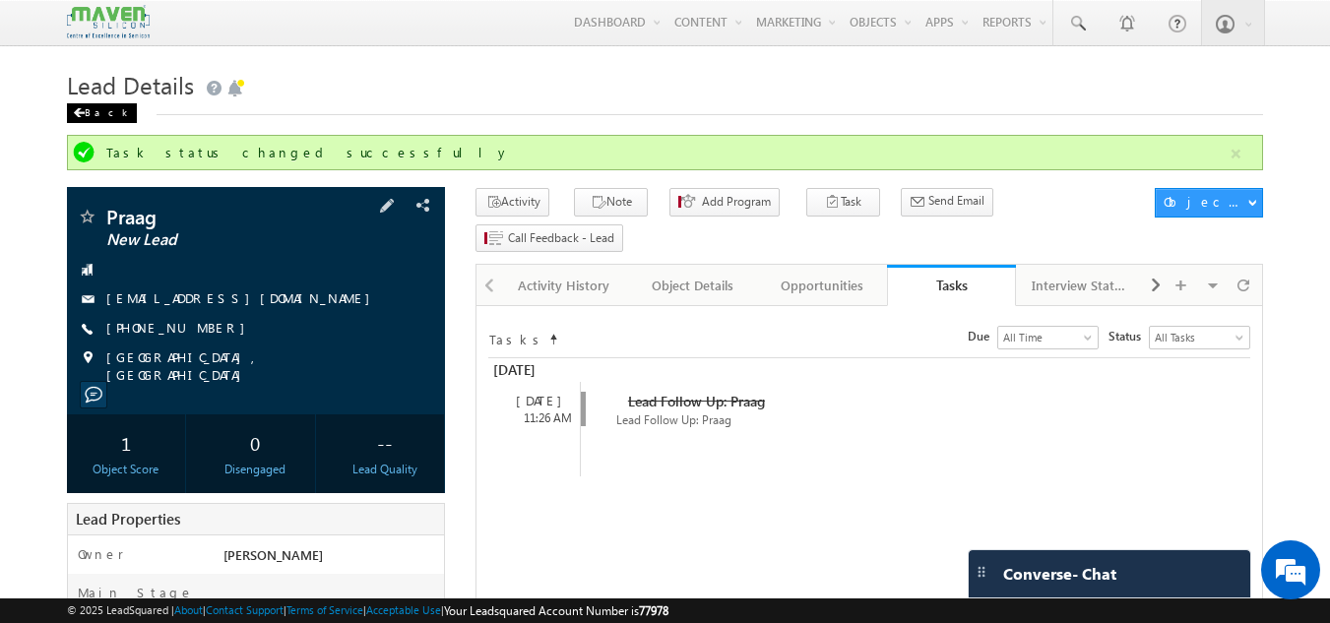
click at [94, 107] on div "Back" at bounding box center [102, 113] width 70 height 20
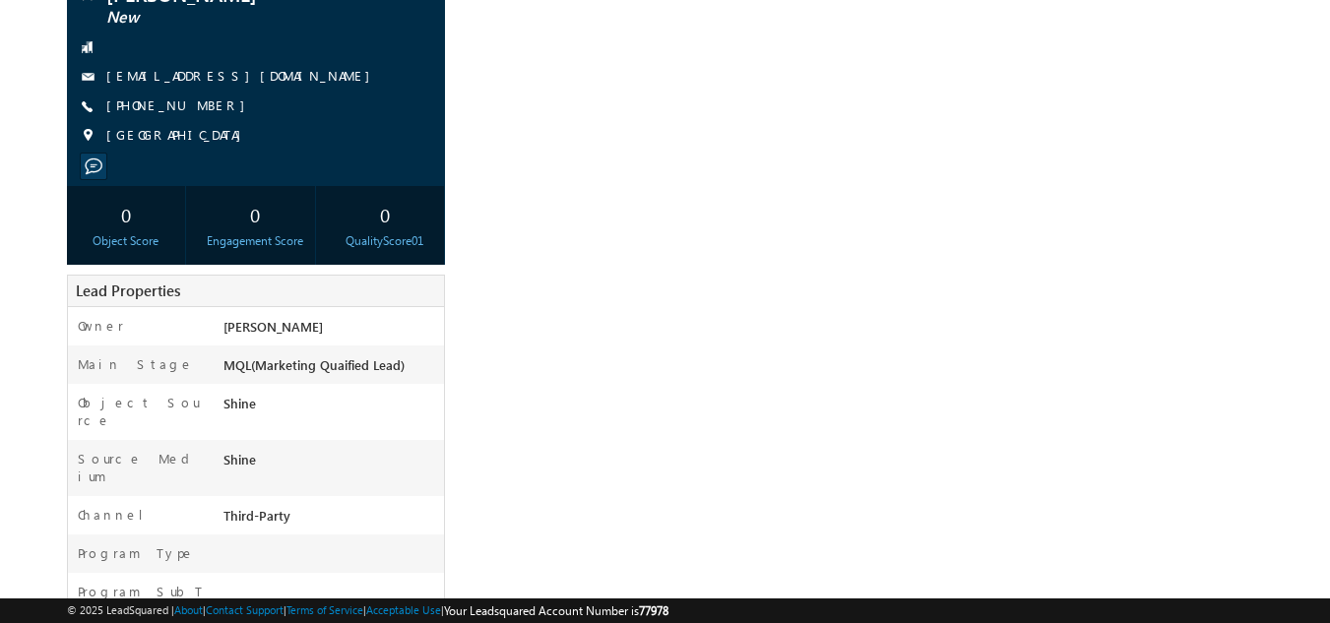
scroll to position [197, 0]
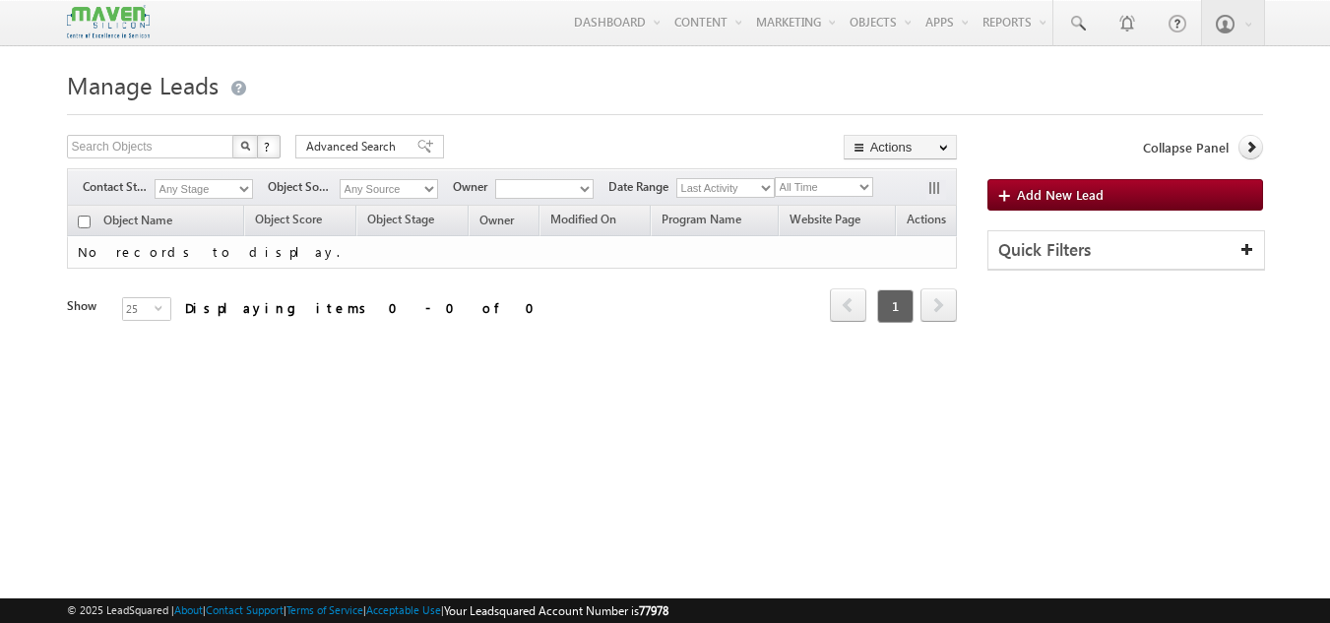
click at [862, 187] on select "All Time Custom [DATE] [DATE] Last Week This Week Last Month This Month Last Ye…" at bounding box center [824, 187] width 98 height 20
select select "opt-this-month"
click at [777, 178] on select "All Time Custom [DATE] [DATE] Last Week This Week Last Month This Month Last Ye…" at bounding box center [824, 187] width 98 height 20
click at [699, 184] on select "Last Activity Created On Modified On" at bounding box center [725, 188] width 98 height 20
